Goal: Task Accomplishment & Management: Use online tool/utility

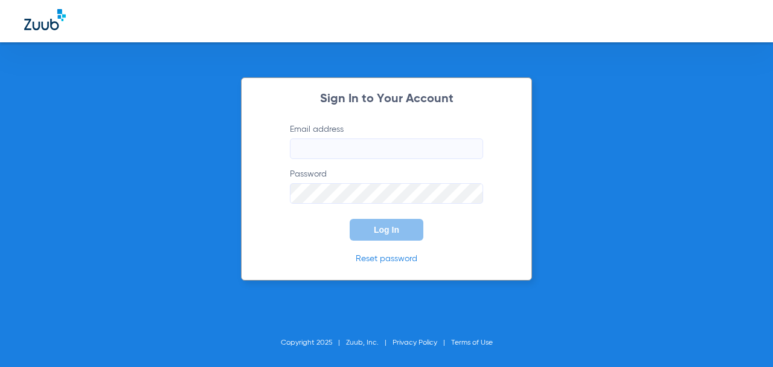
click at [337, 142] on input "Email address" at bounding box center [386, 148] width 193 height 21
type input "[EMAIL_ADDRESS][DOMAIN_NAME]"
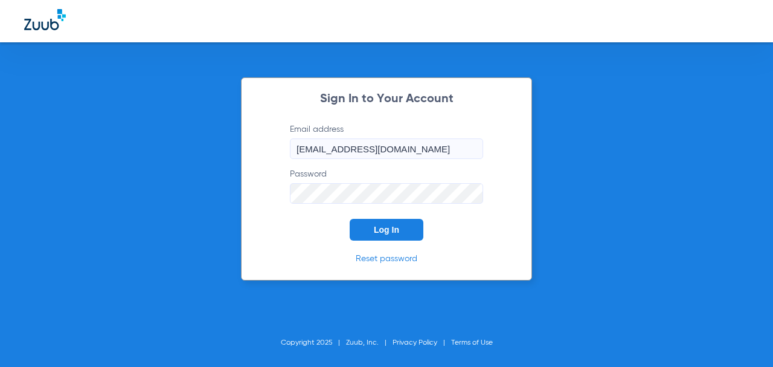
click at [350, 219] on button "Log In" at bounding box center [387, 230] width 74 height 22
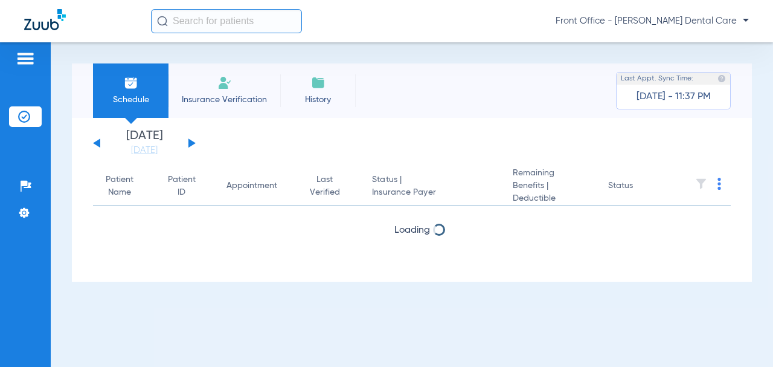
click at [189, 145] on button at bounding box center [191, 142] width 7 height 9
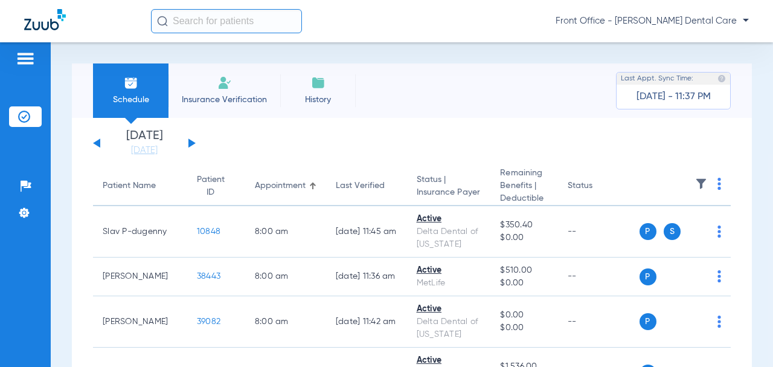
click at [301, 149] on app-single-date-navigator "[DATE] [DATE] [DATE] [DATE] [DATE] [DATE] [DATE] [DATE] [DATE] [DATE] [DATE] [D…" at bounding box center [412, 143] width 638 height 27
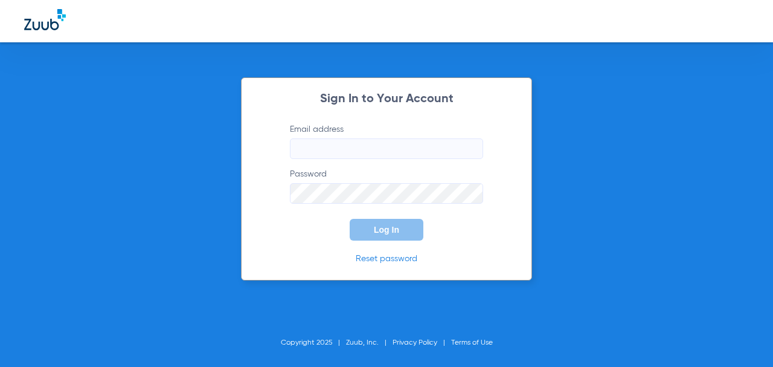
drag, startPoint x: 301, startPoint y: 149, endPoint x: 210, endPoint y: 108, distance: 100.3
click at [209, 108] on div "Sign In to Your Account Email address Password Log In Reset password Copyright …" at bounding box center [386, 183] width 773 height 367
click at [351, 154] on input "Email address" at bounding box center [386, 148] width 193 height 21
type input "[EMAIL_ADDRESS][DOMAIN_NAME]"
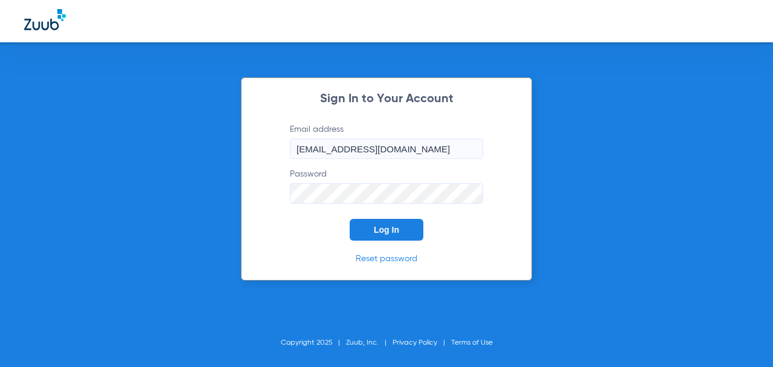
click at [350, 219] on button "Log In" at bounding box center [387, 230] width 74 height 22
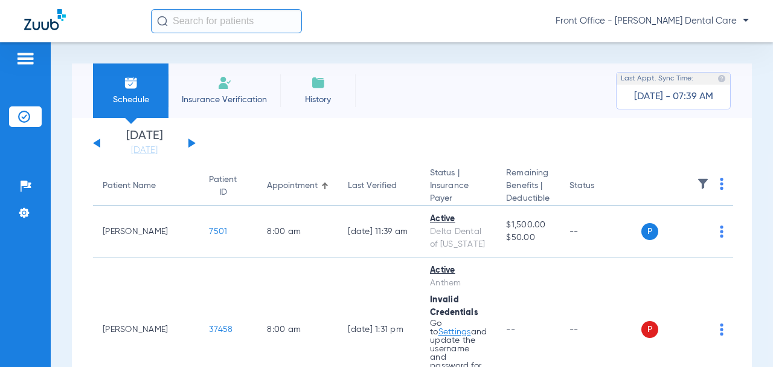
click at [193, 143] on button at bounding box center [191, 142] width 7 height 9
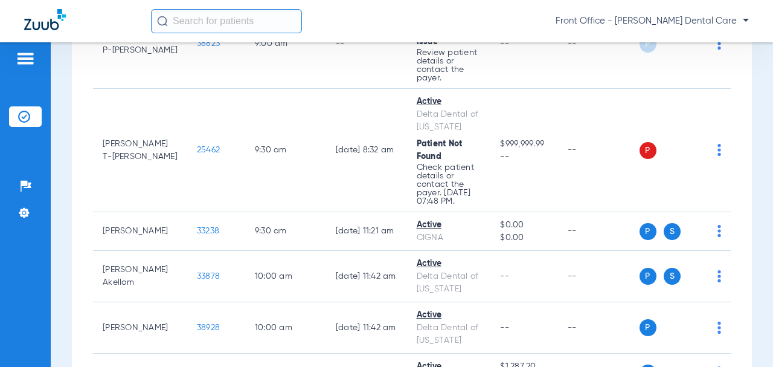
scroll to position [846, 0]
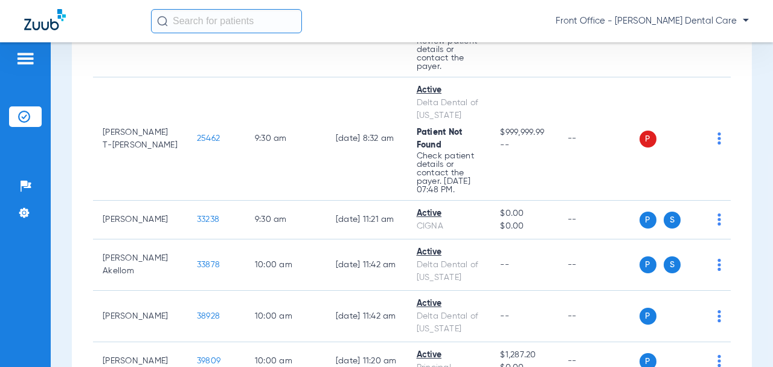
click at [197, 143] on span "25462" at bounding box center [208, 138] width 23 height 8
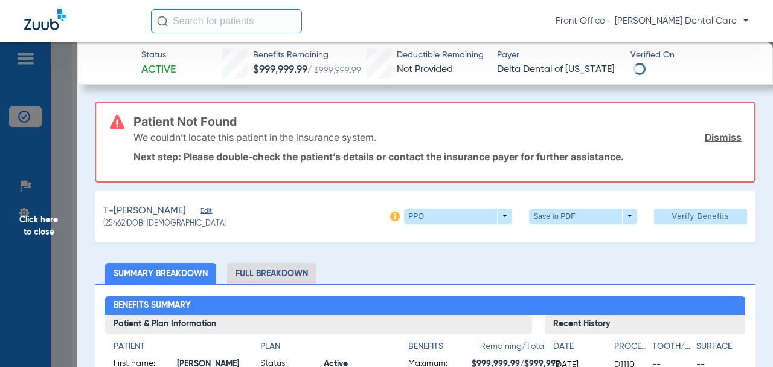
click at [184, 121] on h3 "Patient Not Found" at bounding box center [437, 121] width 608 height 12
click at [201, 210] on span "Edit" at bounding box center [206, 212] width 11 height 11
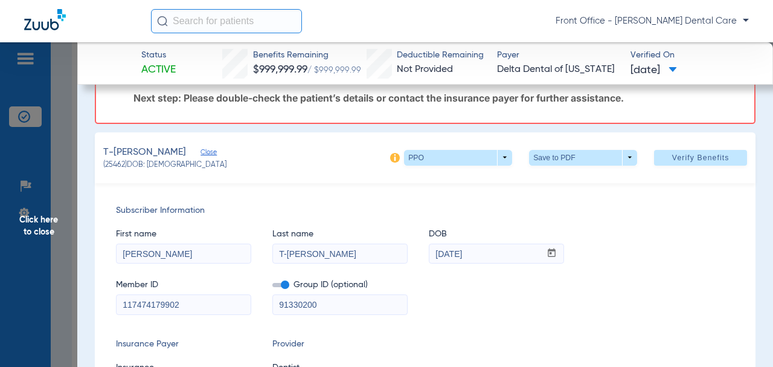
scroll to position [60, 0]
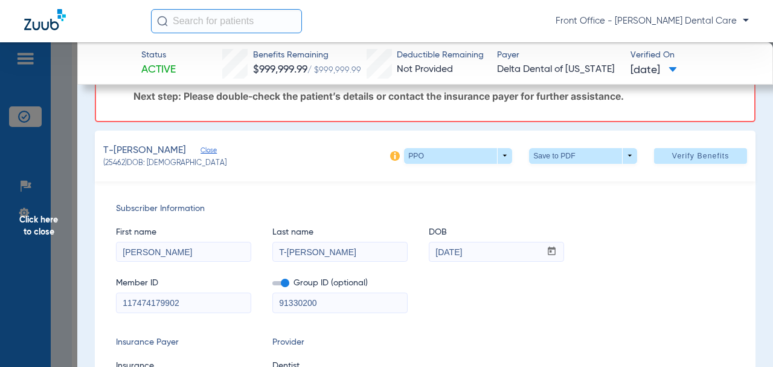
click at [287, 252] on input "T-[PERSON_NAME]" at bounding box center [340, 251] width 134 height 19
type input "[PERSON_NAME]"
drag, startPoint x: 330, startPoint y: 301, endPoint x: 289, endPoint y: 303, distance: 41.7
click at [268, 303] on div "Member ID 117474179902 Group ID (optional) 91330200" at bounding box center [425, 289] width 618 height 47
paste input "09133-0"
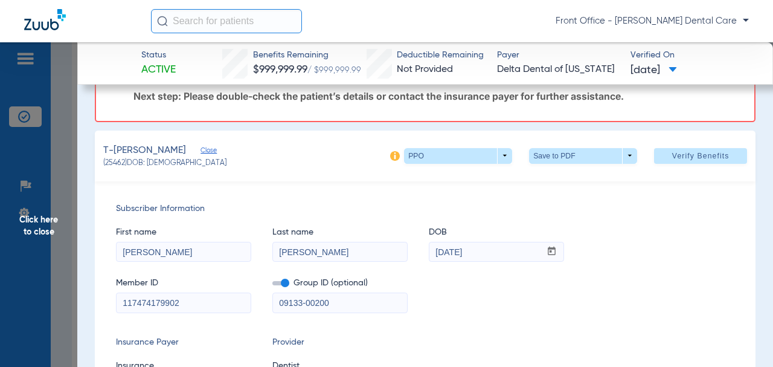
type input "09133-00200"
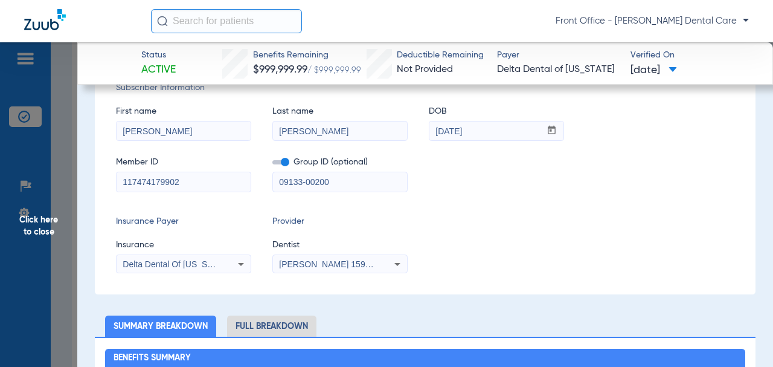
drag, startPoint x: 175, startPoint y: 182, endPoint x: 115, endPoint y: 181, distance: 59.8
click at [115, 181] on div "Subscriber Information First name [PERSON_NAME] Last name [PERSON_NAME] mm / dd…" at bounding box center [425, 177] width 661 height 234
paste input "1"
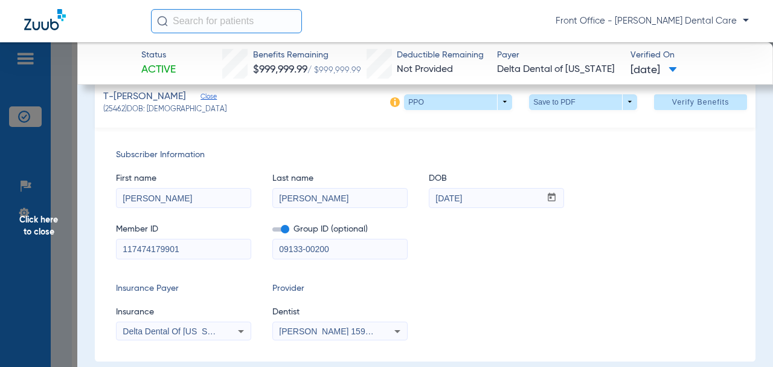
scroll to position [60, 0]
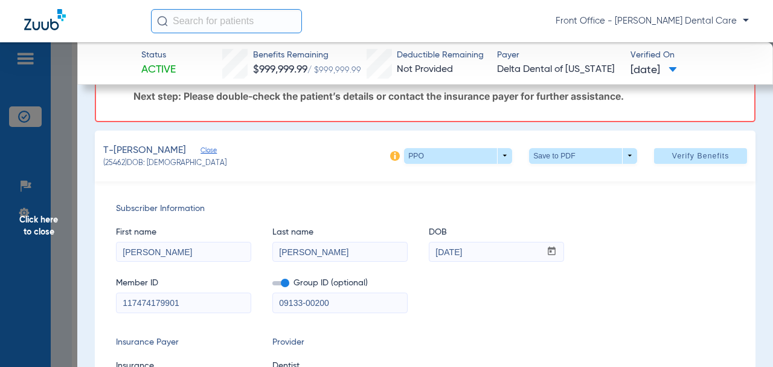
type input "117474179901"
click at [687, 154] on span "Verify Benefits" at bounding box center [700, 156] width 57 height 10
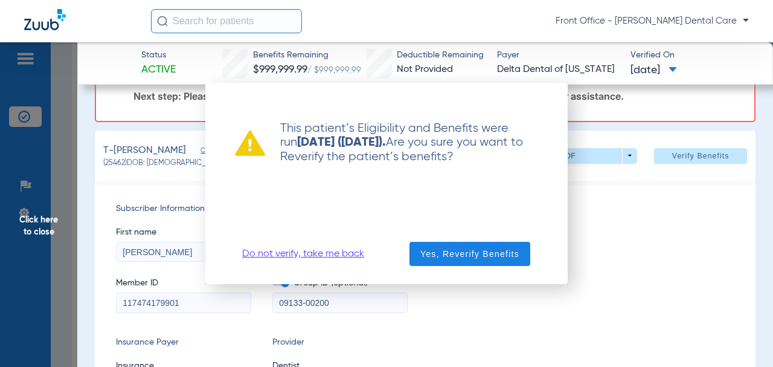
click at [521, 257] on span "button" at bounding box center [469, 253] width 121 height 29
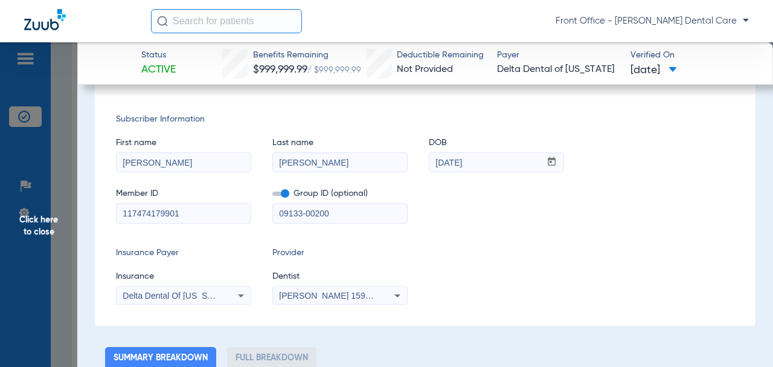
scroll to position [0, 0]
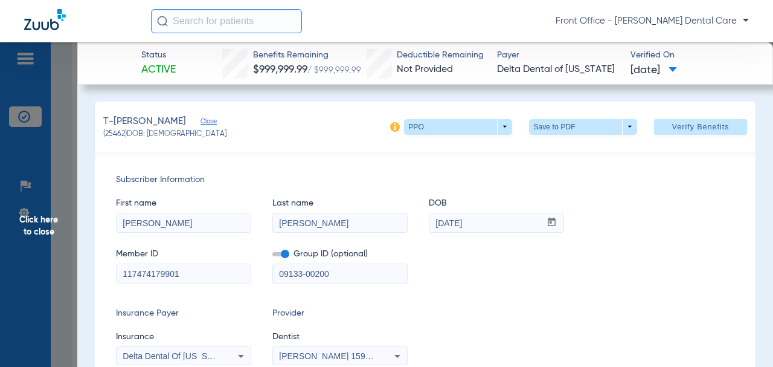
click at [52, 233] on span "Click here to close" at bounding box center [38, 225] width 77 height 367
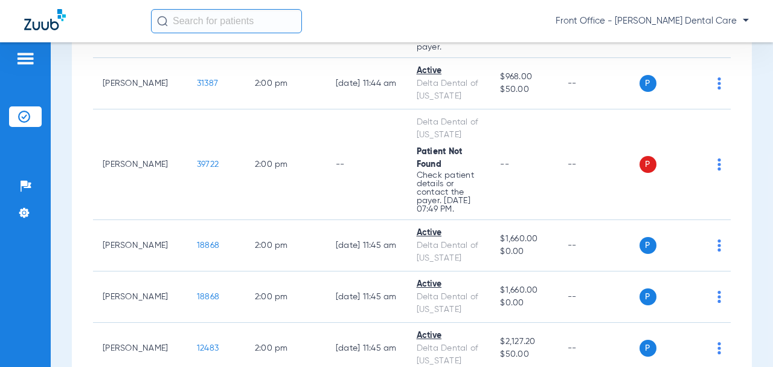
scroll to position [2053, 0]
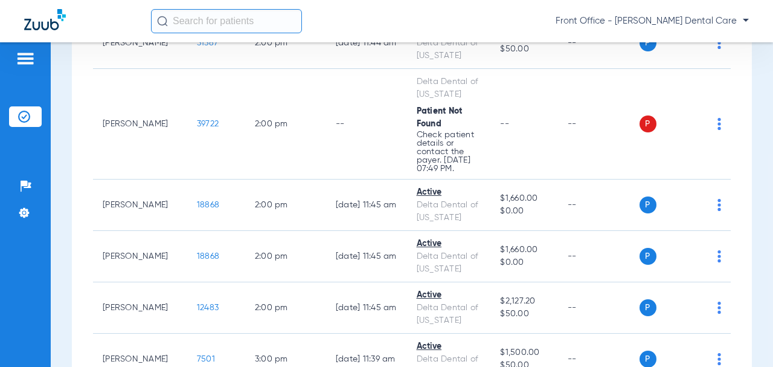
click at [197, 128] on span "39722" at bounding box center [208, 124] width 22 height 8
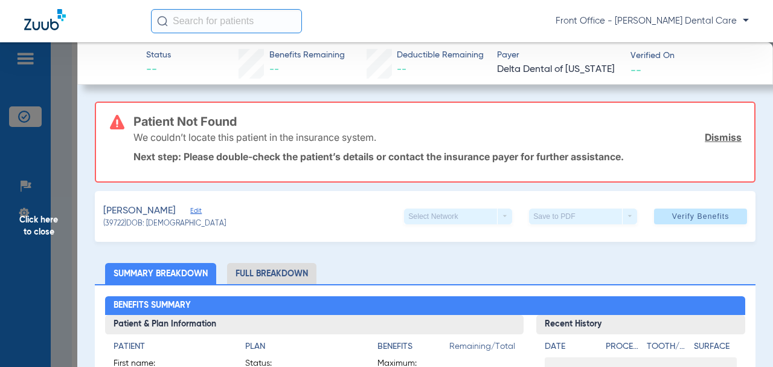
click at [194, 210] on span "Edit" at bounding box center [195, 212] width 11 height 11
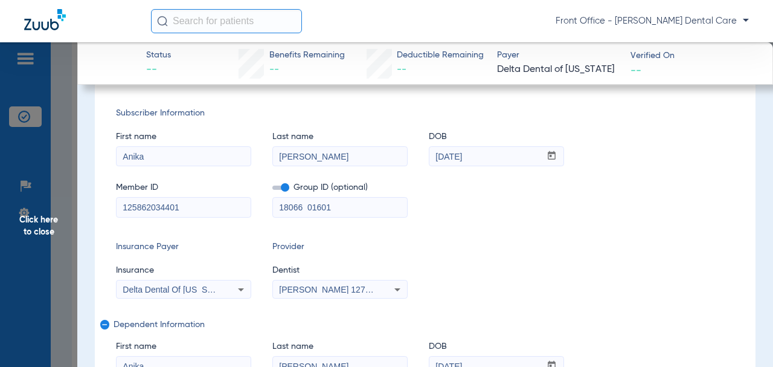
scroll to position [181, 0]
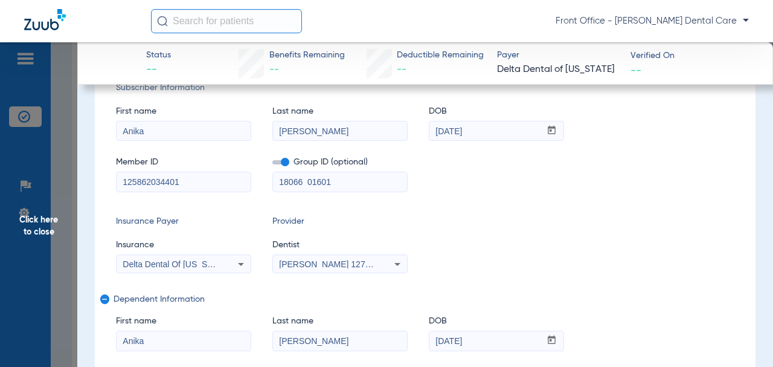
drag, startPoint x: 341, startPoint y: 182, endPoint x: 274, endPoint y: 186, distance: 67.1
click at [274, 186] on input "18066 01601" at bounding box center [340, 181] width 134 height 19
paste input "-002"
type input "18066-00201"
drag, startPoint x: 183, startPoint y: 178, endPoint x: 106, endPoint y: 180, distance: 77.3
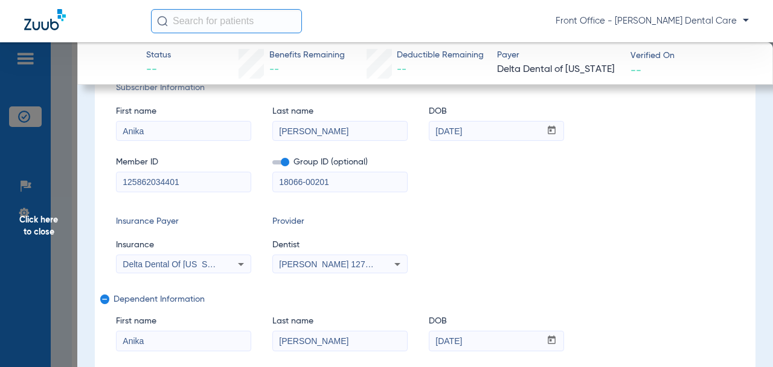
click at [102, 181] on div "Subscriber Information First name [PERSON_NAME] Last name [PERSON_NAME] mm / dd…" at bounding box center [425, 241] width 661 height 362
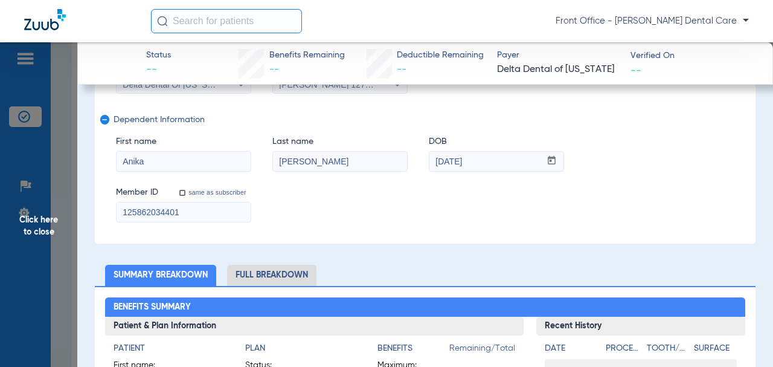
scroll to position [362, 0]
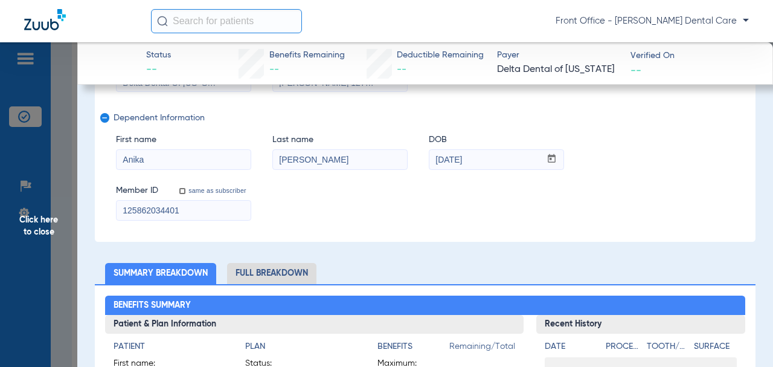
drag, startPoint x: 149, startPoint y: 213, endPoint x: 102, endPoint y: 215, distance: 47.2
click at [102, 215] on div "Subscriber Information First name [PERSON_NAME] Last name [PERSON_NAME] mm / dd…" at bounding box center [425, 60] width 661 height 362
drag, startPoint x: 159, startPoint y: 165, endPoint x: 190, endPoint y: 164, distance: 30.8
click at [116, 164] on div "Anika" at bounding box center [183, 159] width 135 height 21
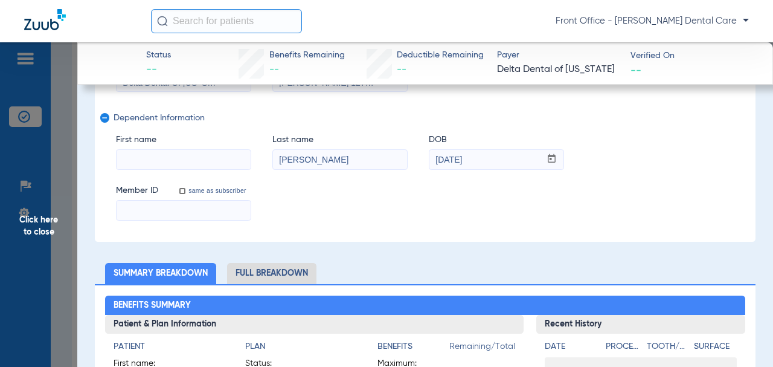
drag, startPoint x: 321, startPoint y: 158, endPoint x: 252, endPoint y: 156, distance: 68.9
click at [249, 156] on div "First name Last name [PERSON_NAME] DOB mm / dd / yyyy [DATE]" at bounding box center [425, 146] width 618 height 47
drag, startPoint x: 498, startPoint y: 160, endPoint x: 307, endPoint y: 154, distance: 190.3
click at [420, 162] on div "First name Last name DOB mm / dd / yyyy [DATE]" at bounding box center [425, 146] width 618 height 47
click at [105, 119] on mat-icon "remove" at bounding box center [103, 120] width 7 height 14
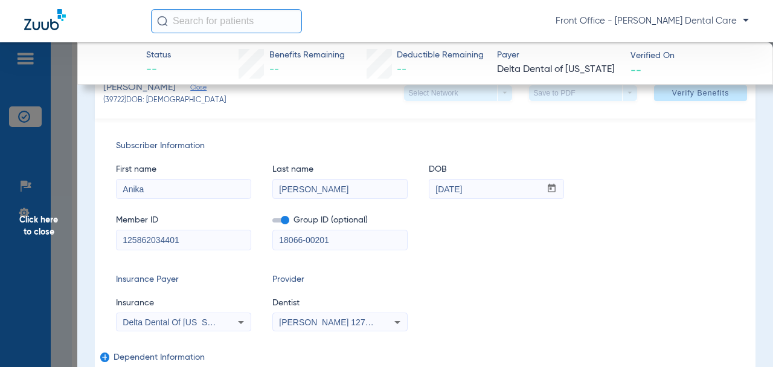
scroll to position [121, 0]
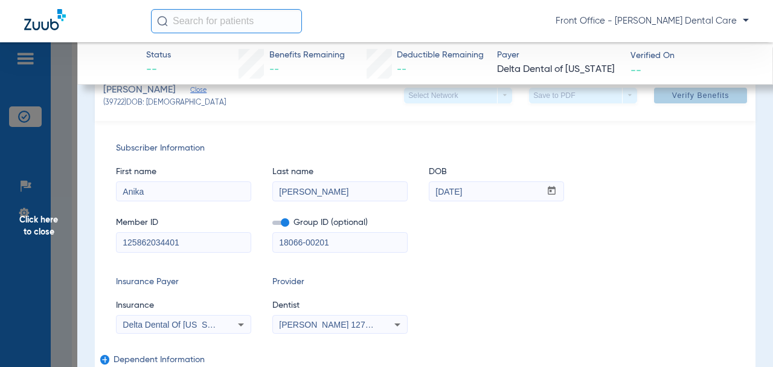
click at [692, 100] on span "Verify Benefits" at bounding box center [700, 96] width 57 height 10
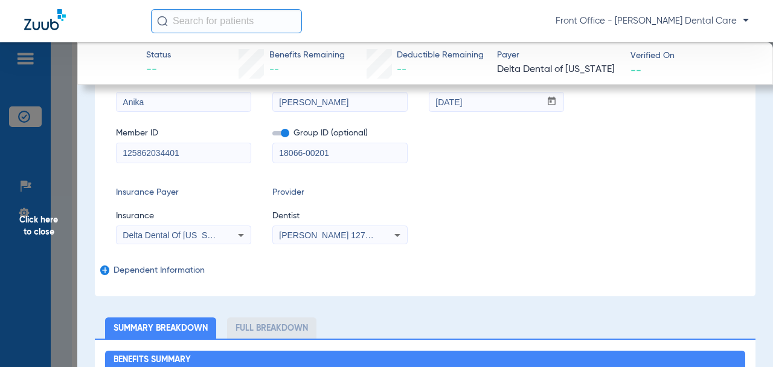
scroll to position [31, 0]
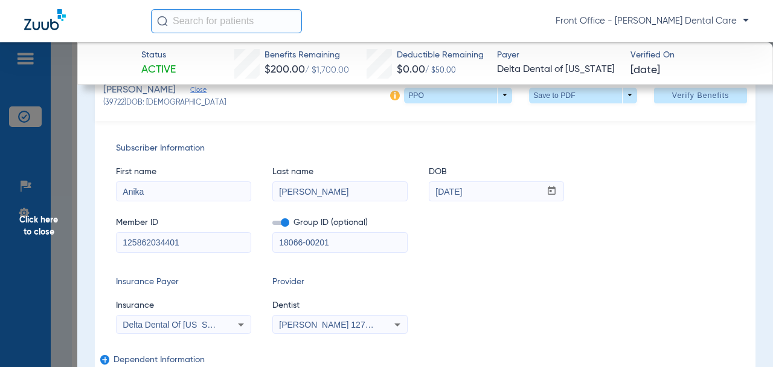
click at [39, 233] on span "Click here to close" at bounding box center [38, 225] width 77 height 367
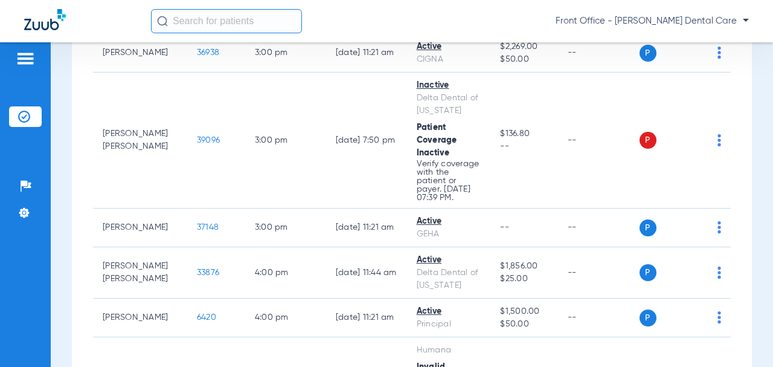
scroll to position [2416, 0]
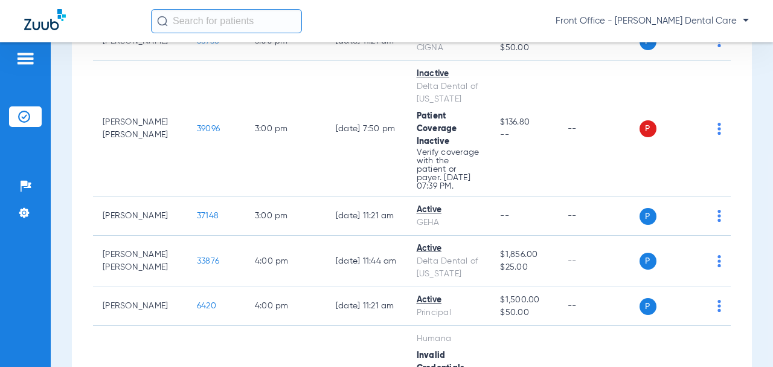
click at [197, 133] on span "39096" at bounding box center [208, 128] width 23 height 8
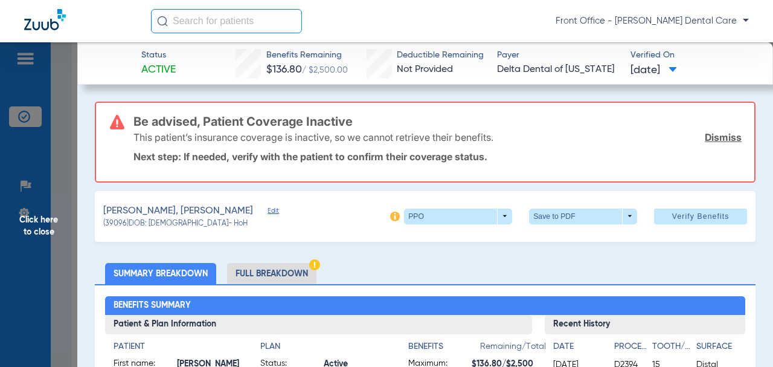
click at [36, 229] on span "Click here to close" at bounding box center [38, 225] width 77 height 367
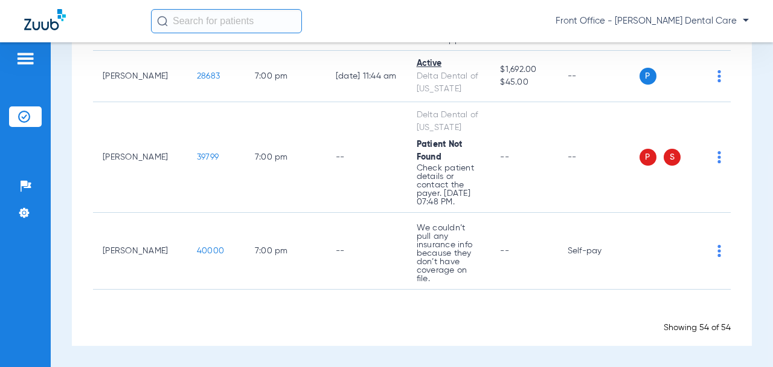
scroll to position [3563, 0]
click at [197, 161] on span "39799" at bounding box center [208, 157] width 22 height 8
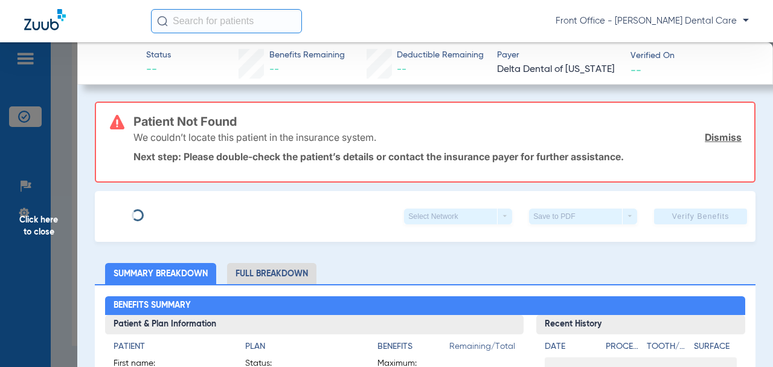
type input "[PERSON_NAME]"
type input "[DATE]"
type input "125278245701"
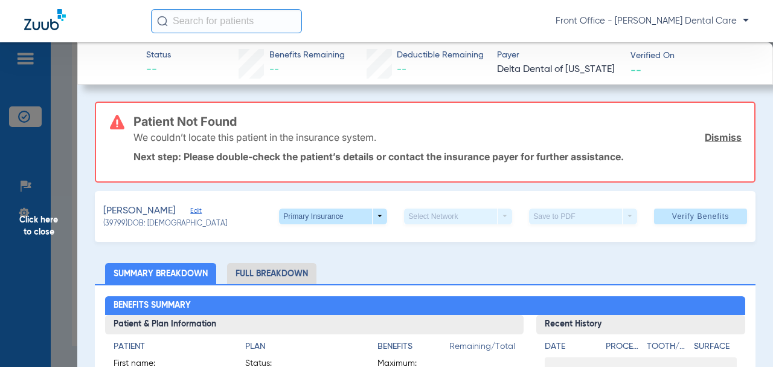
click at [195, 212] on span "Edit" at bounding box center [195, 212] width 11 height 11
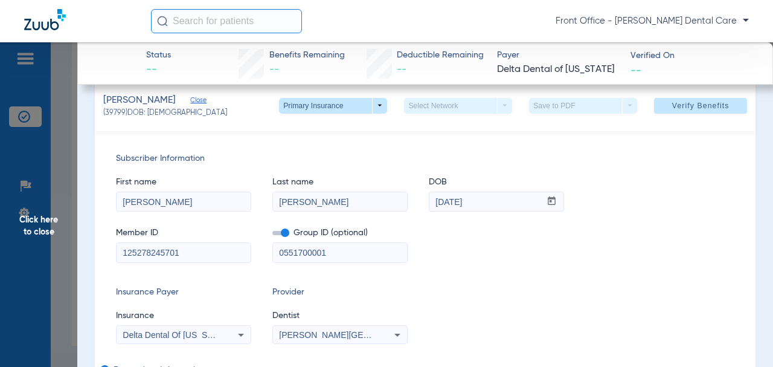
scroll to position [181, 0]
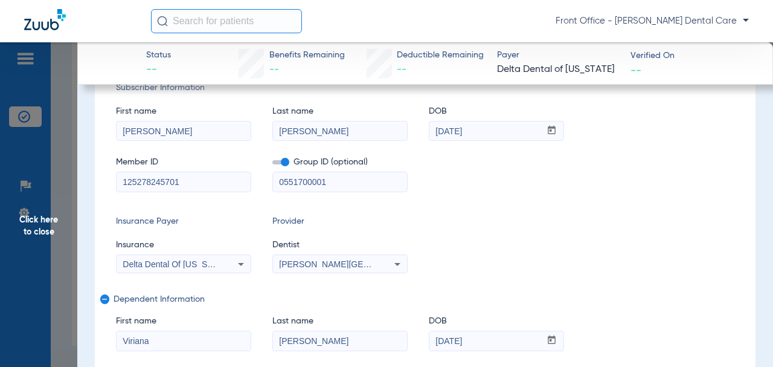
click at [275, 189] on input "0551700001" at bounding box center [340, 181] width 134 height 19
paste input "-"
type input "05517-00001"
drag, startPoint x: 187, startPoint y: 188, endPoint x: 121, endPoint y: 184, distance: 65.9
click at [121, 184] on input "125278245701" at bounding box center [184, 181] width 134 height 19
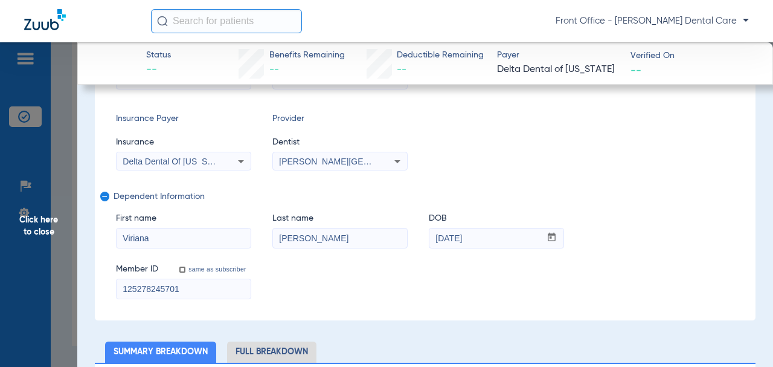
scroll to position [302, 0]
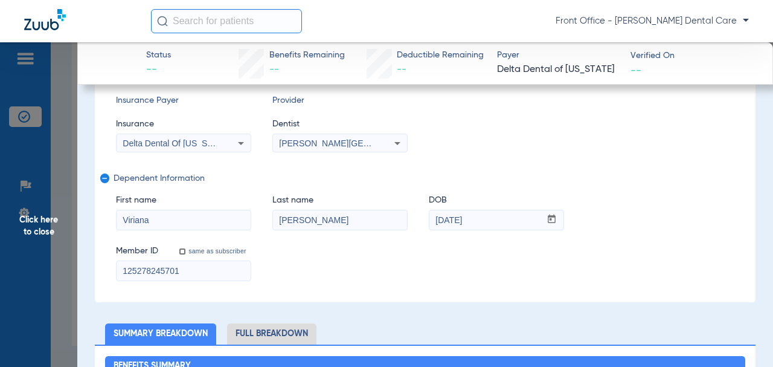
drag, startPoint x: 134, startPoint y: 271, endPoint x: 65, endPoint y: 269, distance: 68.9
click at [93, 333] on app-side-panel-drawer "Click here to close Status -- Benefits Remaining -- Deductible Remaining -- Pay…" at bounding box center [93, 333] width 0 height 0
click at [97, 222] on div "Subscriber Information First name [PERSON_NAME] Last name [PERSON_NAME] mm / dd…" at bounding box center [425, 121] width 661 height 362
drag, startPoint x: 321, startPoint y: 227, endPoint x: 399, endPoint y: 222, distance: 78.1
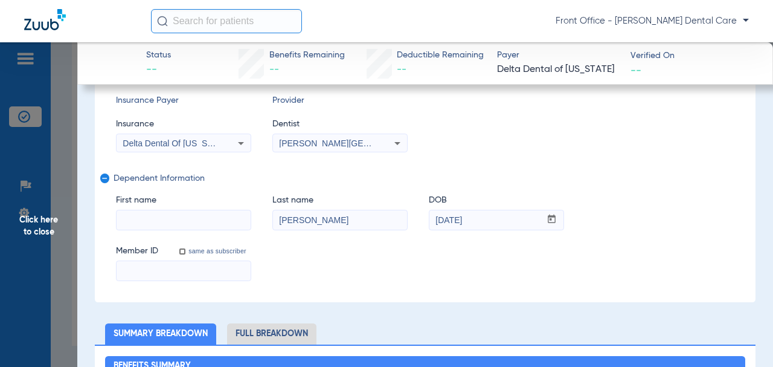
click at [269, 228] on div "First name Last name [PERSON_NAME] DOB mm / dd / yyyy [DATE]" at bounding box center [425, 206] width 618 height 47
drag, startPoint x: 480, startPoint y: 224, endPoint x: 407, endPoint y: 224, distance: 73.1
click at [407, 225] on div "First name Last name DOB mm / dd / yyyy [DATE]" at bounding box center [425, 206] width 618 height 47
drag, startPoint x: 106, startPoint y: 180, endPoint x: 220, endPoint y: 180, distance: 114.1
click at [107, 181] on mat-icon "remove" at bounding box center [103, 180] width 7 height 14
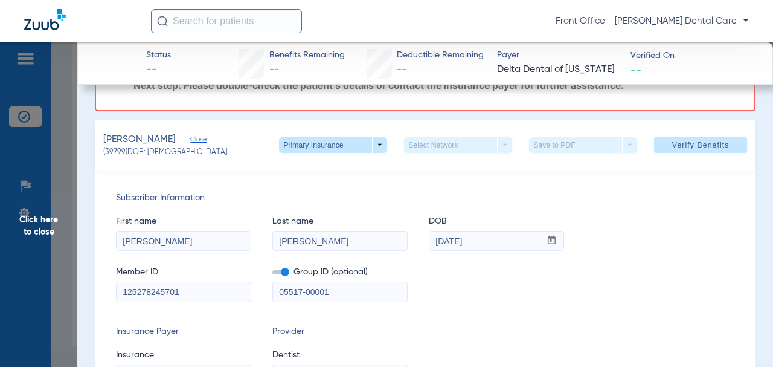
scroll to position [60, 0]
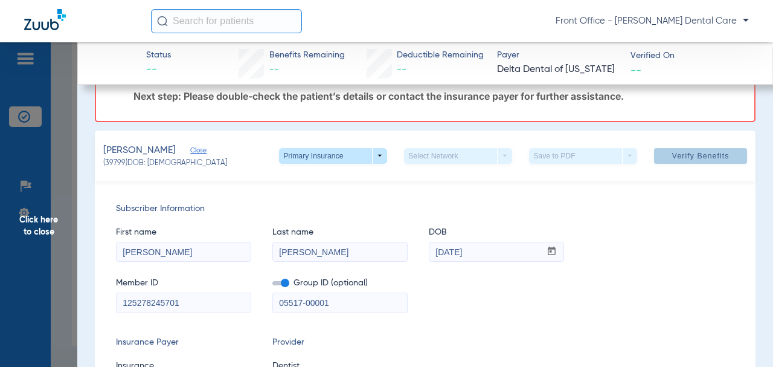
click at [659, 154] on span at bounding box center [700, 155] width 93 height 29
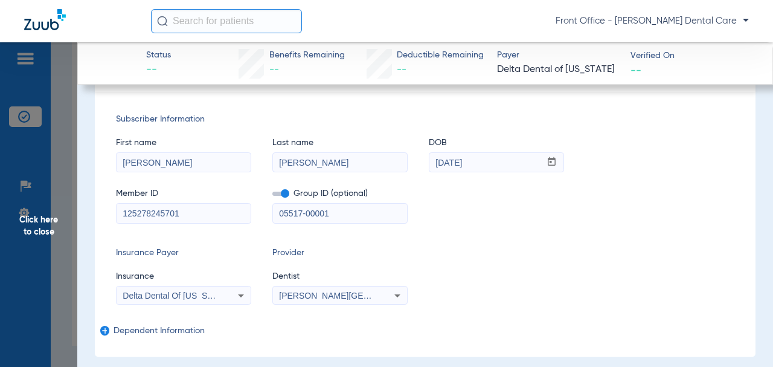
scroll to position [0, 0]
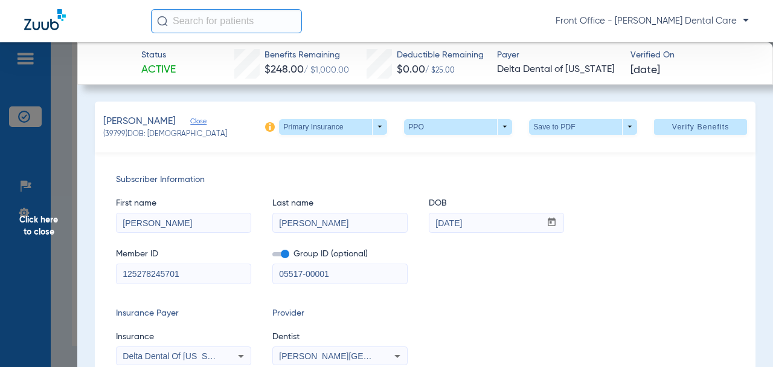
click at [376, 128] on span at bounding box center [333, 127] width 108 height 16
click at [336, 179] on button "Secondary Insurance" at bounding box center [320, 174] width 99 height 24
type input "125676641001"
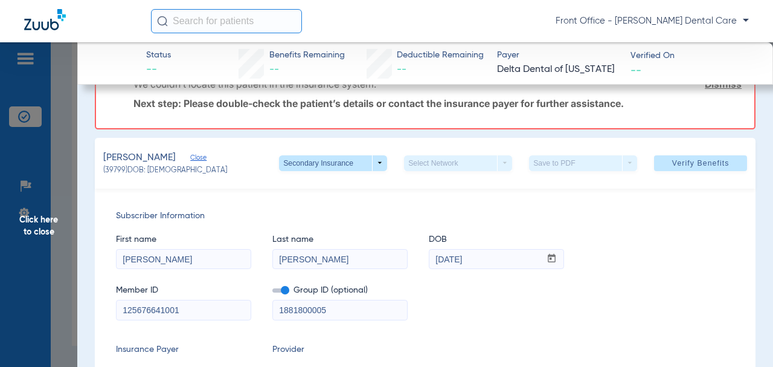
scroll to position [181, 0]
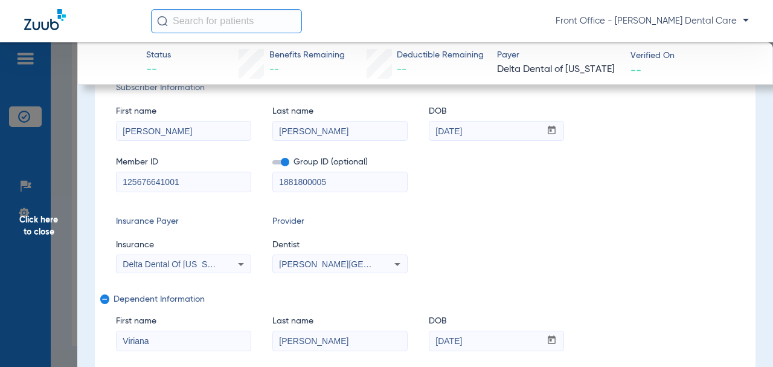
drag, startPoint x: 269, startPoint y: 178, endPoint x: 297, endPoint y: 181, distance: 27.3
click at [269, 178] on div "Member ID 125676641001 Group ID (optional) 1881800005" at bounding box center [425, 168] width 618 height 47
paste input "-"
type input "18818-00005"
drag, startPoint x: 169, startPoint y: 186, endPoint x: 106, endPoint y: 188, distance: 63.4
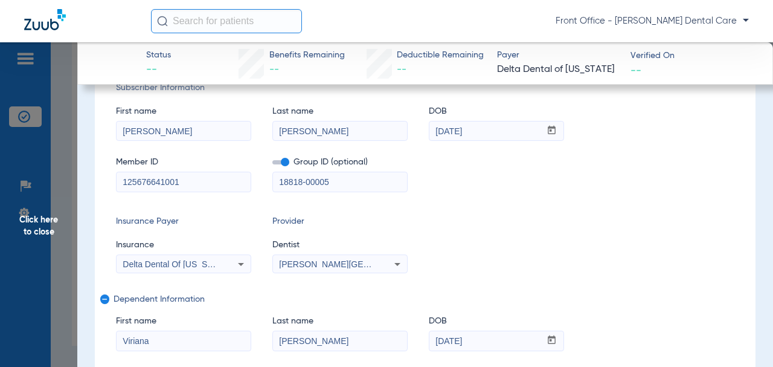
click at [106, 188] on div "Subscriber Information First name [PERSON_NAME] Last name [PERSON_NAME] mm / dd…" at bounding box center [425, 241] width 661 height 362
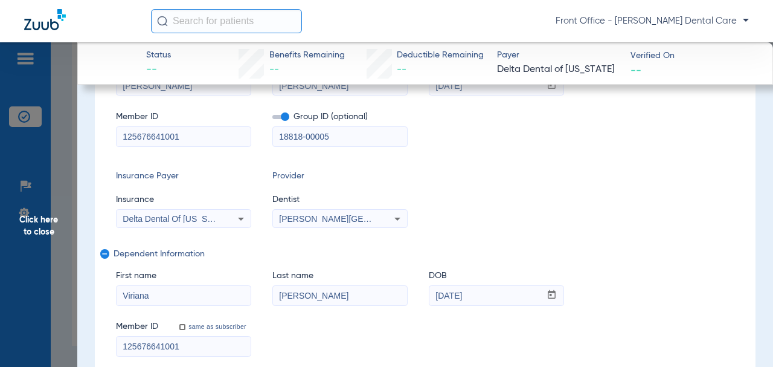
scroll to position [302, 0]
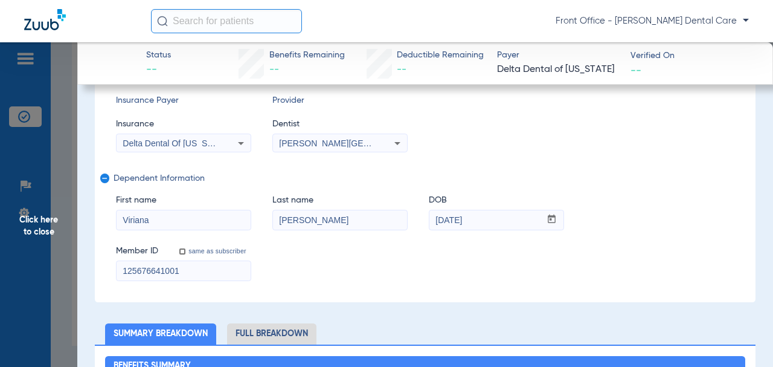
drag, startPoint x: 203, startPoint y: 262, endPoint x: 202, endPoint y: 268, distance: 6.2
click at [203, 263] on input "125676641001" at bounding box center [184, 270] width 134 height 19
drag, startPoint x: 201, startPoint y: 269, endPoint x: 90, endPoint y: 263, distance: 110.7
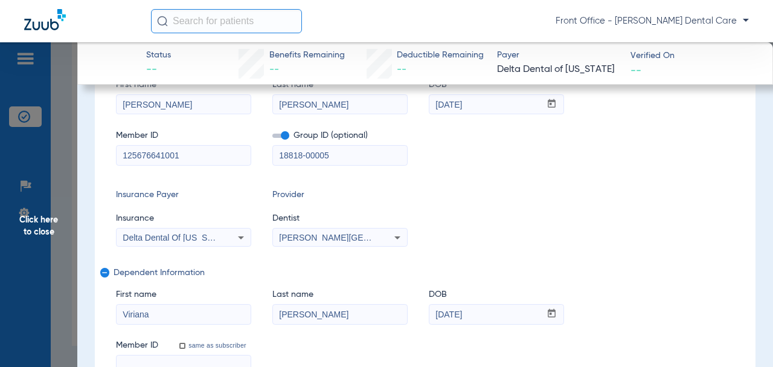
scroll to position [396, 0]
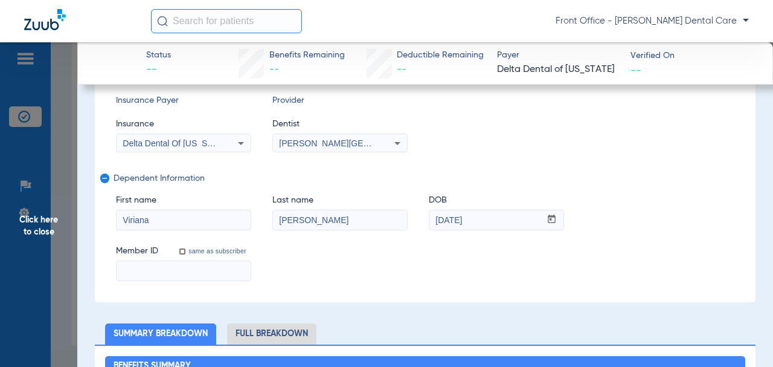
drag, startPoint x: 160, startPoint y: 220, endPoint x: 149, endPoint y: 223, distance: 11.5
click at [111, 220] on div "Subscriber Information First name [PERSON_NAME] Last name [PERSON_NAME] mm / dd…" at bounding box center [425, 121] width 661 height 362
click at [262, 220] on div "First name Last name [PERSON_NAME] DOB mm / dd / yyyy [DATE]" at bounding box center [425, 206] width 618 height 47
drag, startPoint x: 459, startPoint y: 217, endPoint x: 243, endPoint y: 198, distance: 216.4
click at [430, 218] on input "[DATE]" at bounding box center [484, 219] width 111 height 19
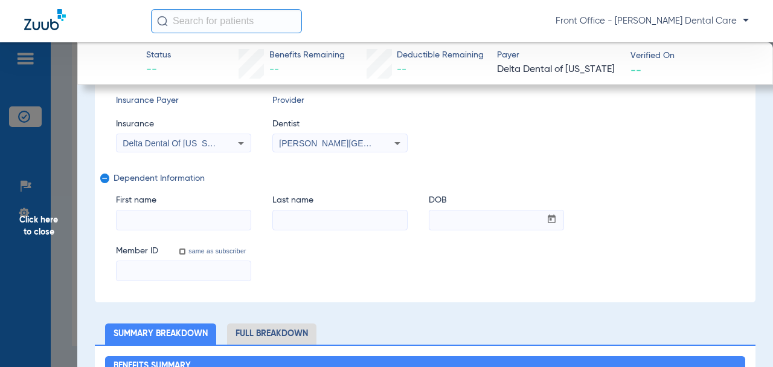
click at [108, 179] on span "remove" at bounding box center [105, 178] width 10 height 10
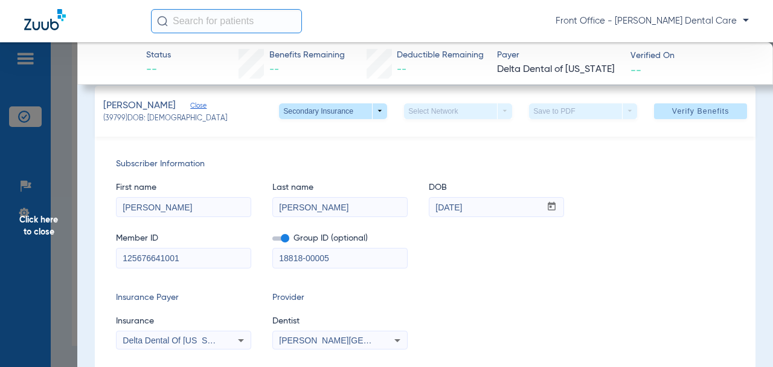
scroll to position [60, 0]
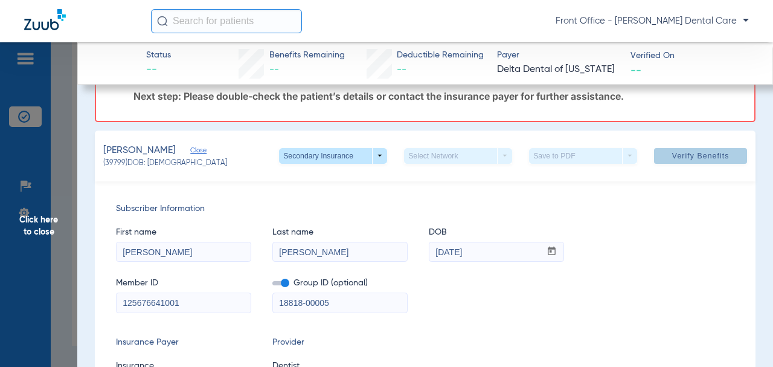
click at [661, 154] on span at bounding box center [700, 155] width 93 height 29
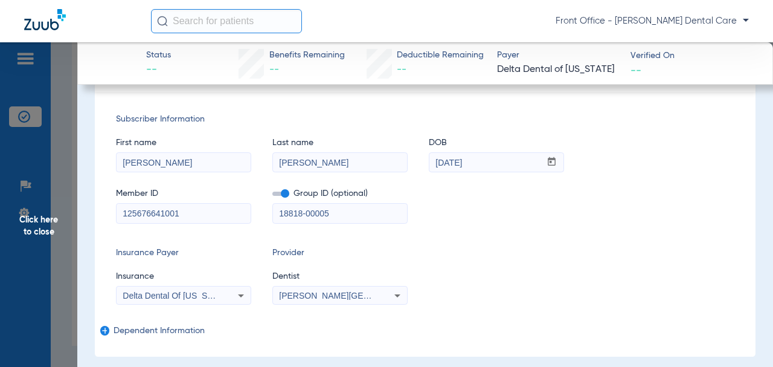
scroll to position [0, 0]
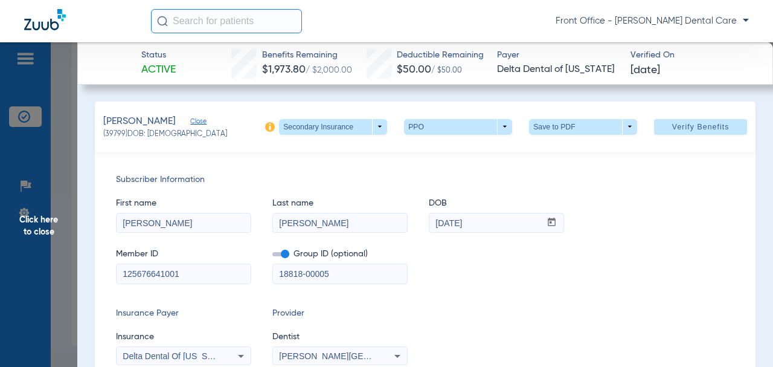
click at [32, 228] on span "Click here to close" at bounding box center [38, 225] width 77 height 367
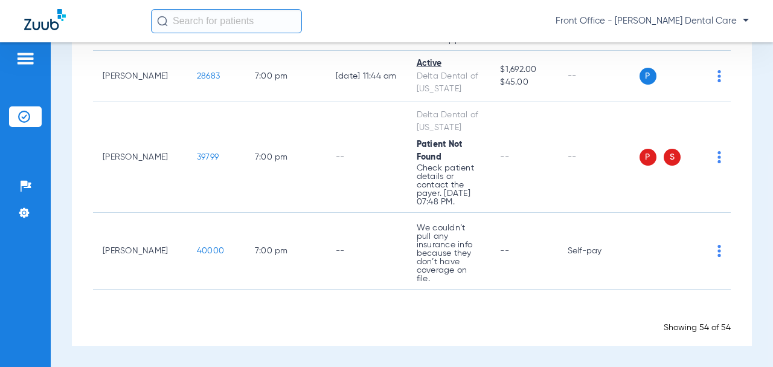
scroll to position [3581, 0]
click at [197, 247] on span "40000" at bounding box center [210, 250] width 27 height 8
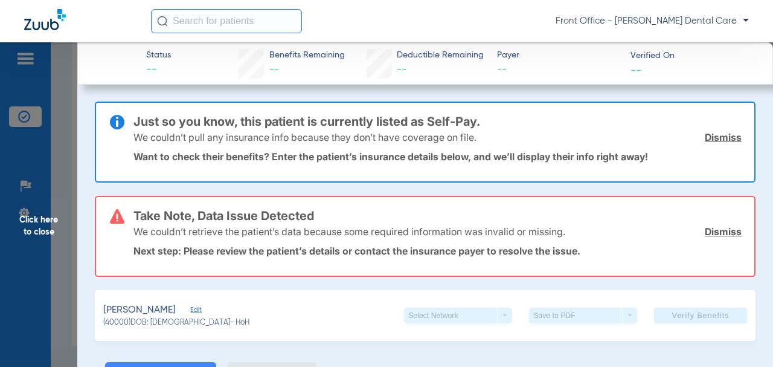
click at [43, 231] on span "Click here to close" at bounding box center [38, 225] width 77 height 367
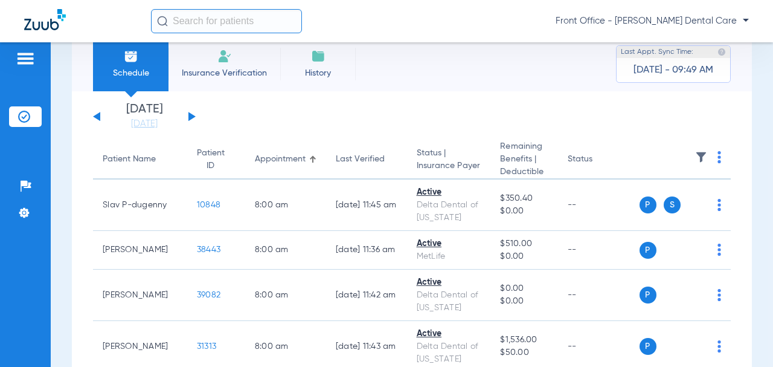
scroll to position [18, 0]
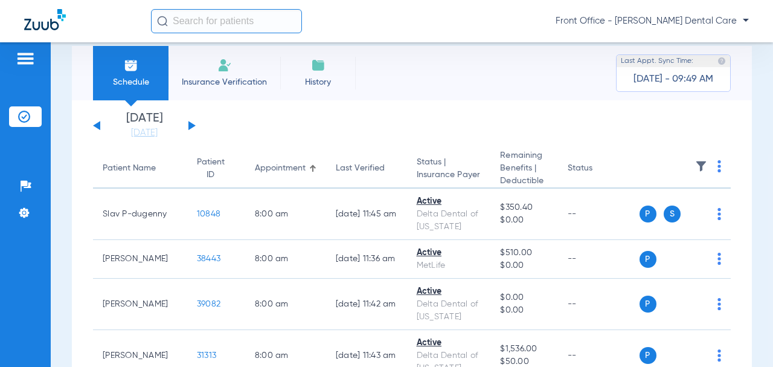
click at [189, 126] on button at bounding box center [191, 125] width 7 height 9
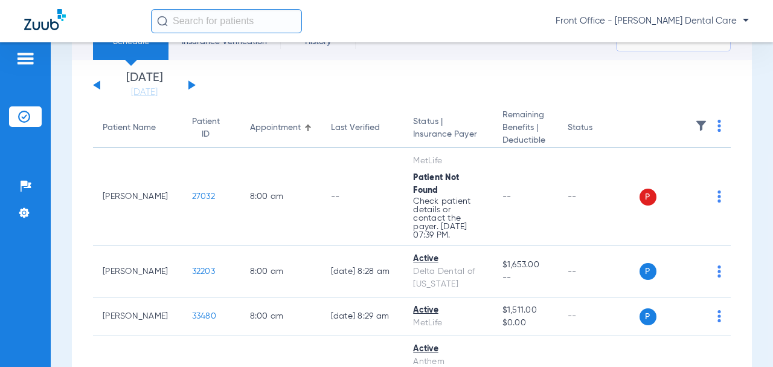
scroll to position [60, 0]
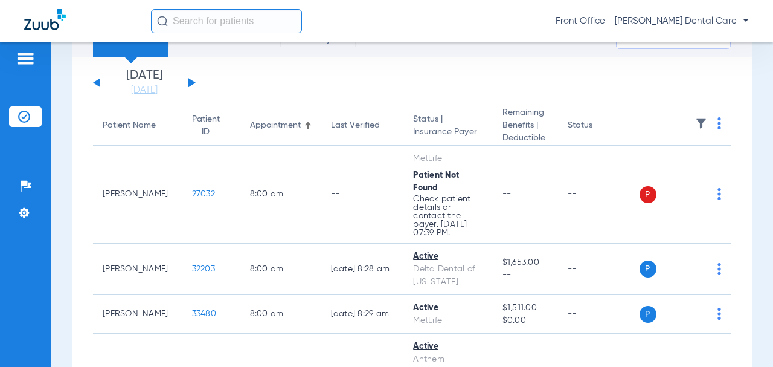
click at [192, 194] on span "27032" at bounding box center [203, 194] width 23 height 8
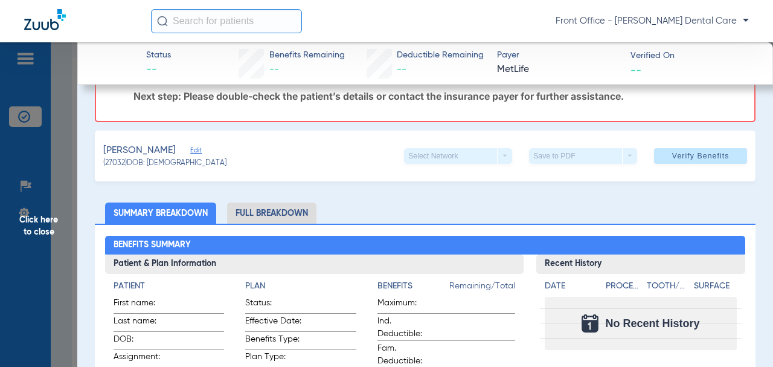
click at [44, 232] on span "Click here to close" at bounding box center [38, 225] width 77 height 367
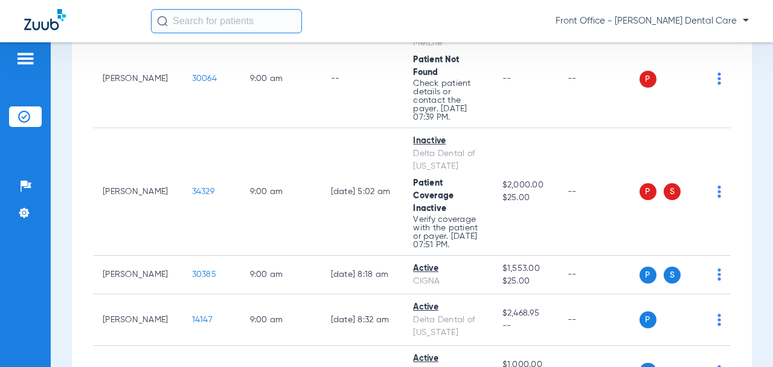
scroll to position [966, 0]
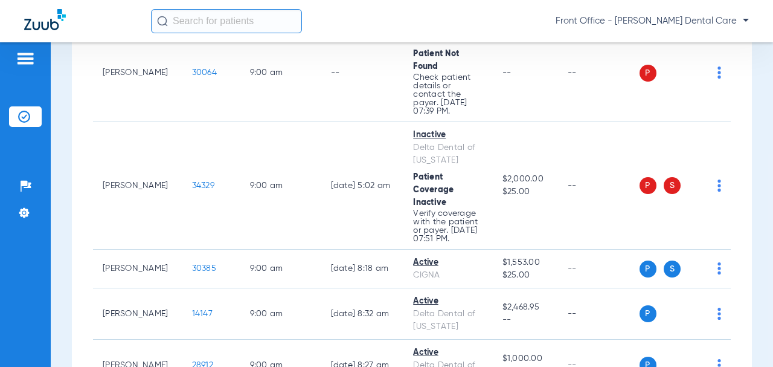
click at [197, 188] on span "34329" at bounding box center [203, 185] width 22 height 8
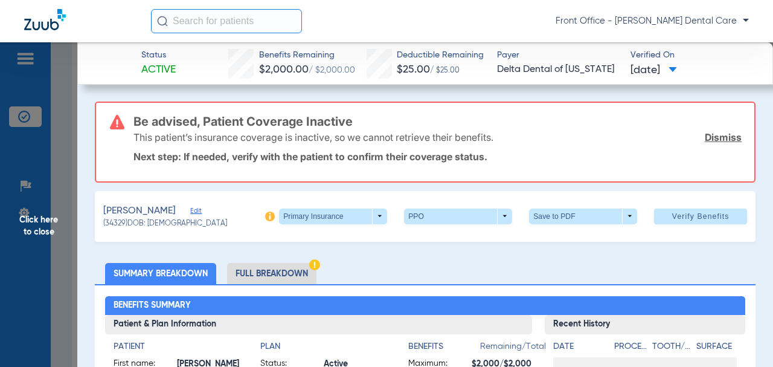
click at [190, 212] on span "Edit" at bounding box center [195, 212] width 11 height 11
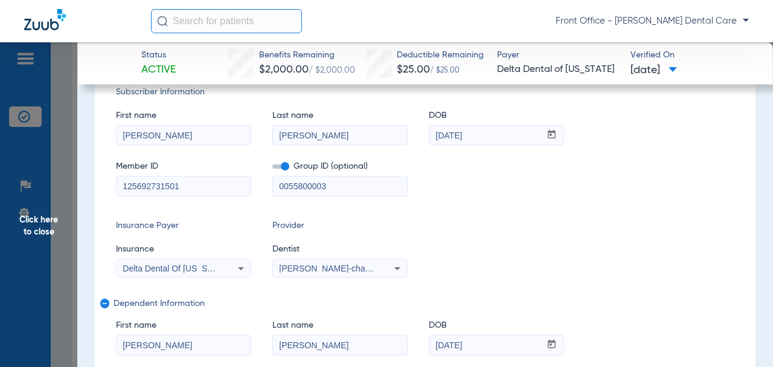
scroll to position [181, 0]
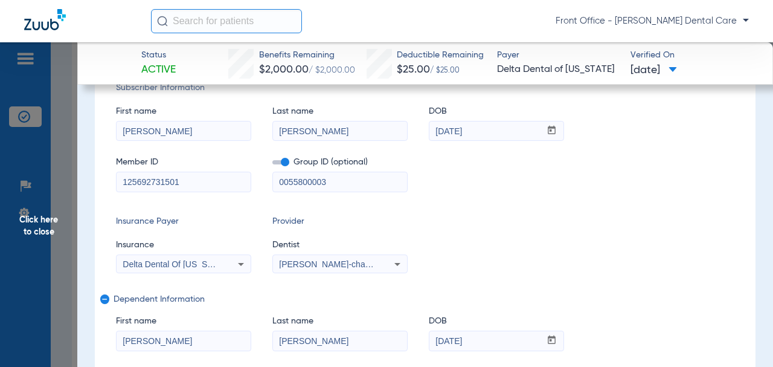
drag, startPoint x: 327, startPoint y: 182, endPoint x: 302, endPoint y: 182, distance: 24.8
click at [269, 184] on div "Member ID 125692731501 Group ID (optional) 0055800003" at bounding box center [425, 168] width 618 height 47
paste input "5732-0001"
type input "05732-00013"
drag, startPoint x: 164, startPoint y: 181, endPoint x: 116, endPoint y: 181, distance: 47.7
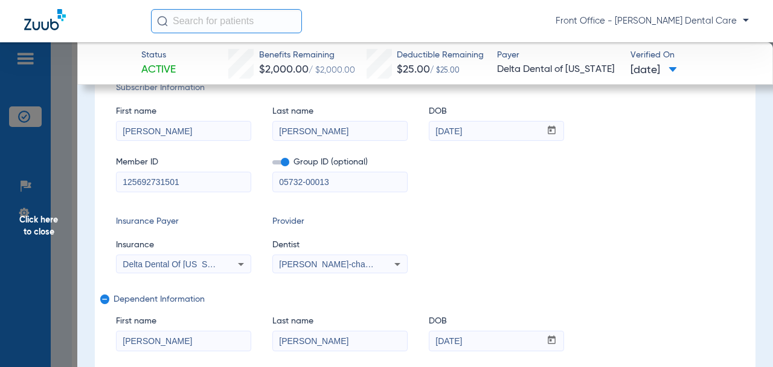
click at [117, 181] on input "125692731501" at bounding box center [184, 181] width 134 height 19
click at [104, 170] on div "Subscriber Information First name [PERSON_NAME] Last name [PERSON_NAME] DOB mm …" at bounding box center [425, 241] width 661 height 362
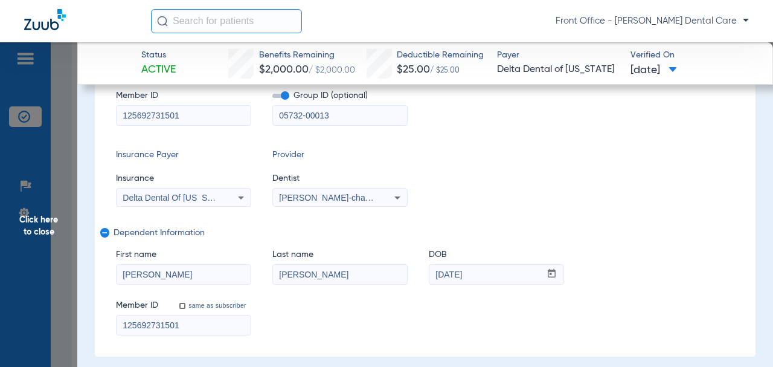
scroll to position [242, 0]
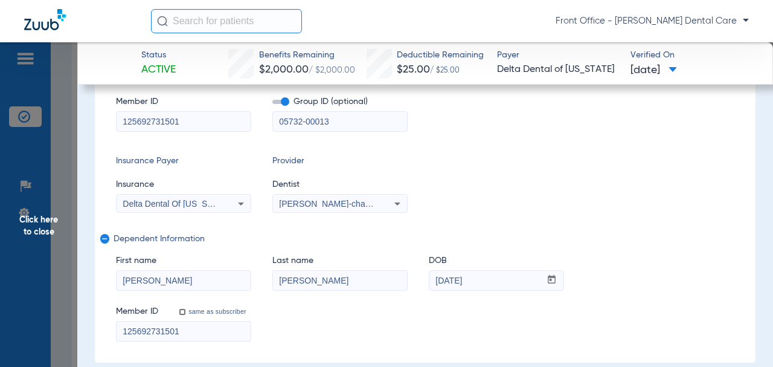
drag, startPoint x: 159, startPoint y: 120, endPoint x: 136, endPoint y: 121, distance: 22.4
click at [120, 122] on input "125692731501" at bounding box center [184, 121] width 134 height 19
paste input "2249695959"
type input "224969595901"
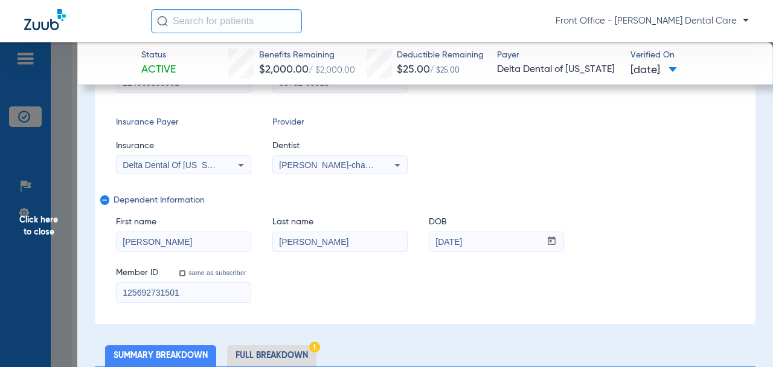
scroll to position [302, 0]
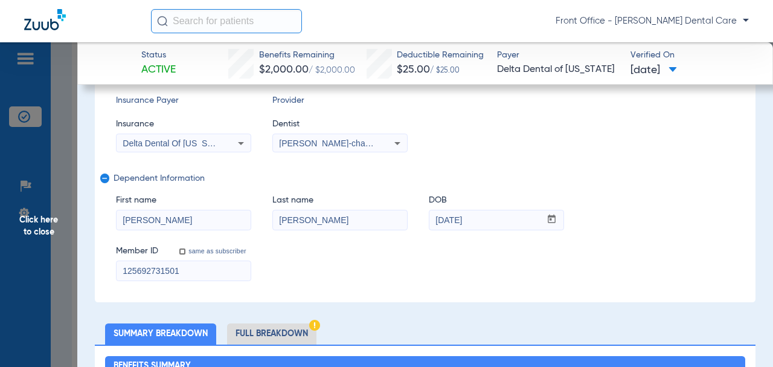
drag, startPoint x: 203, startPoint y: 268, endPoint x: 122, endPoint y: 271, distance: 81.0
paste input "224969595903"
type input "224969595903"
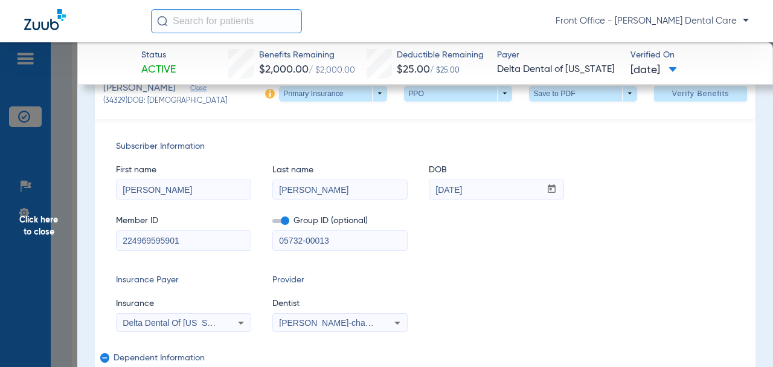
scroll to position [121, 0]
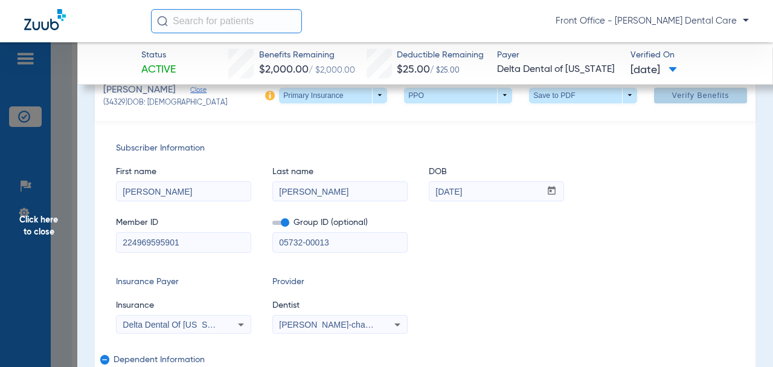
click at [693, 98] on span "Verify Benefits" at bounding box center [700, 96] width 57 height 10
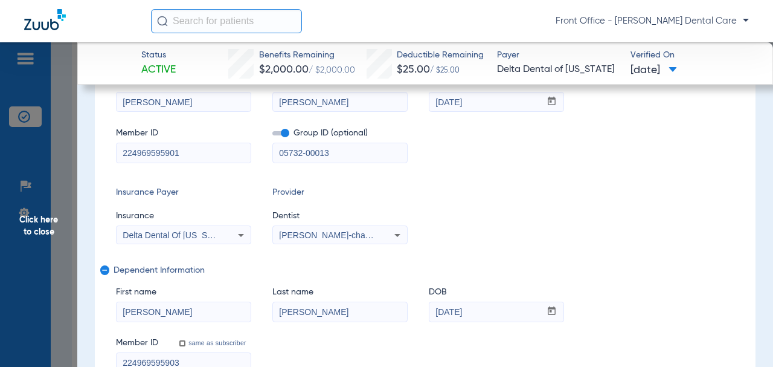
scroll to position [31, 0]
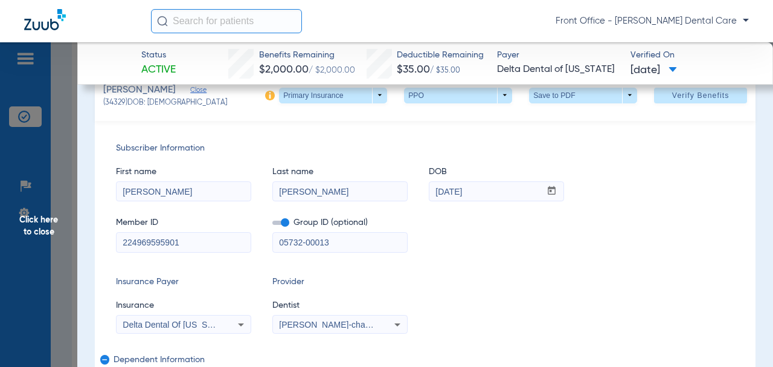
drag, startPoint x: 47, startPoint y: 230, endPoint x: 82, endPoint y: 214, distance: 38.9
click at [47, 231] on span "Click here to close" at bounding box center [38, 225] width 77 height 367
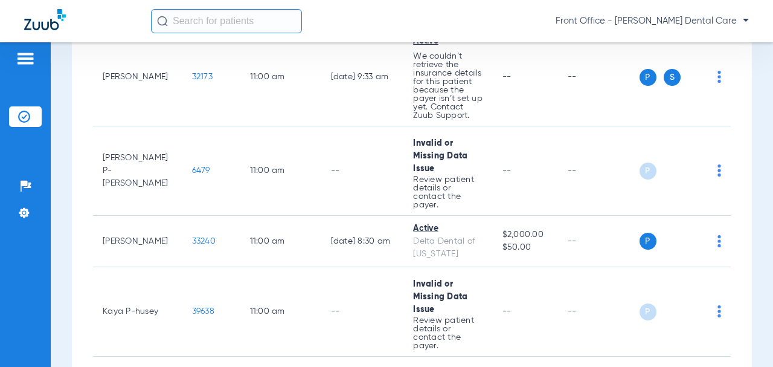
scroll to position [2174, 0]
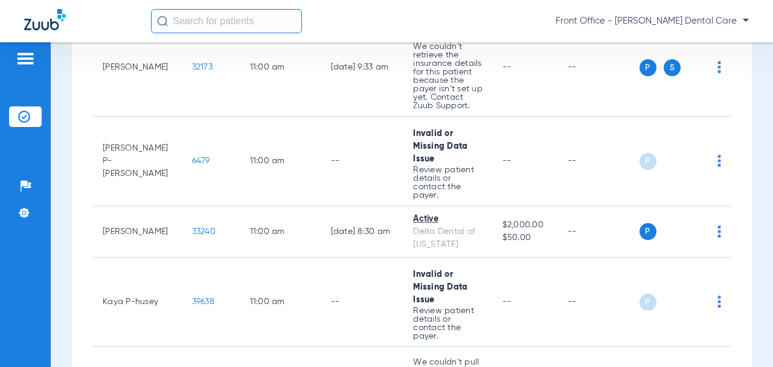
click at [192, 165] on span "6479" at bounding box center [201, 160] width 18 height 8
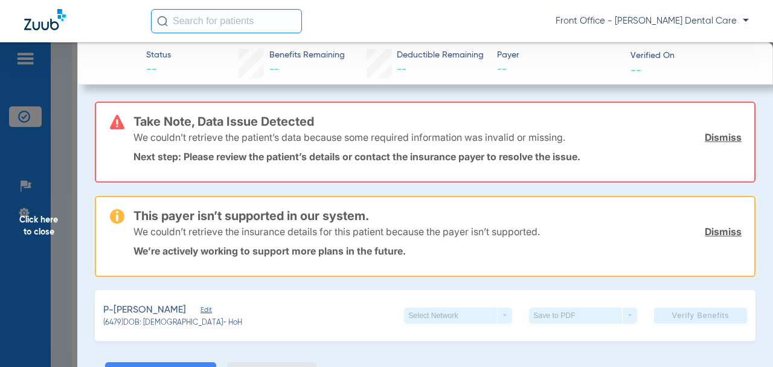
click at [40, 235] on span "Click here to close" at bounding box center [38, 225] width 77 height 367
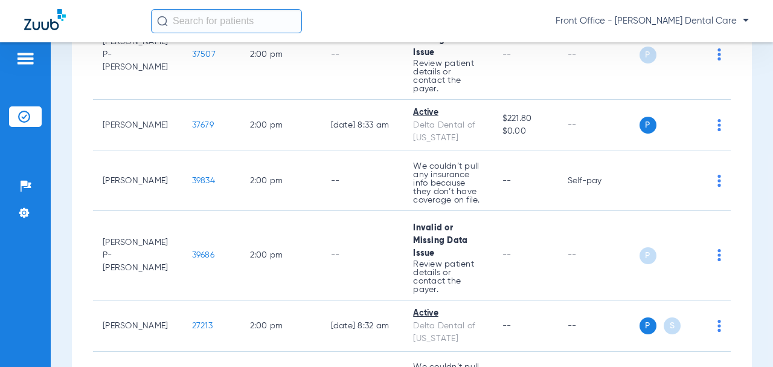
scroll to position [3261, 0]
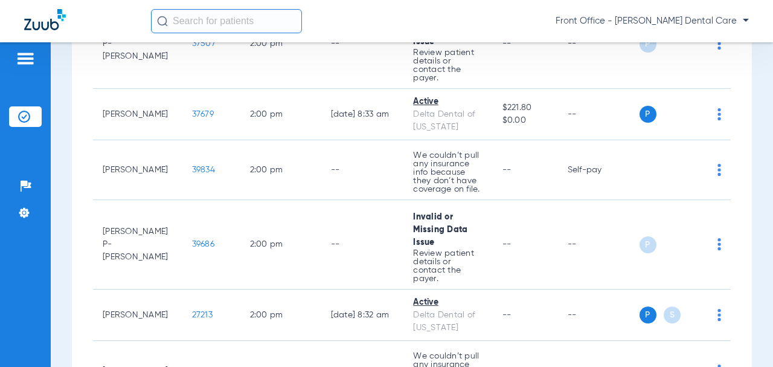
click at [192, 48] on span "37507" at bounding box center [204, 43] width 24 height 8
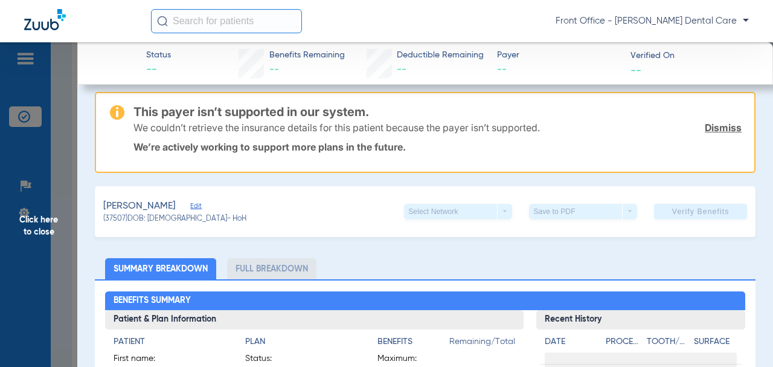
scroll to position [121, 0]
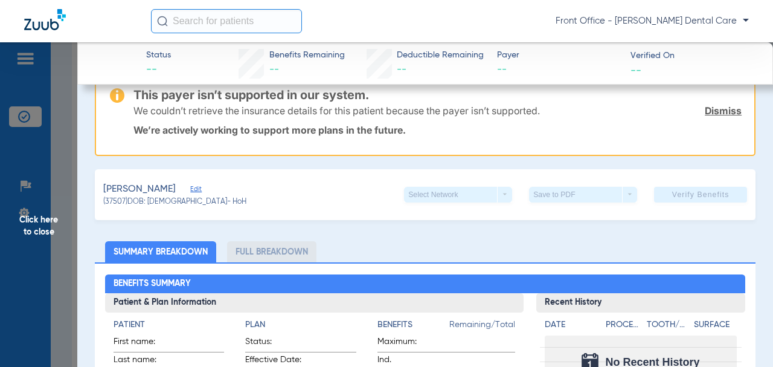
click at [48, 231] on span "Click here to close" at bounding box center [38, 225] width 77 height 367
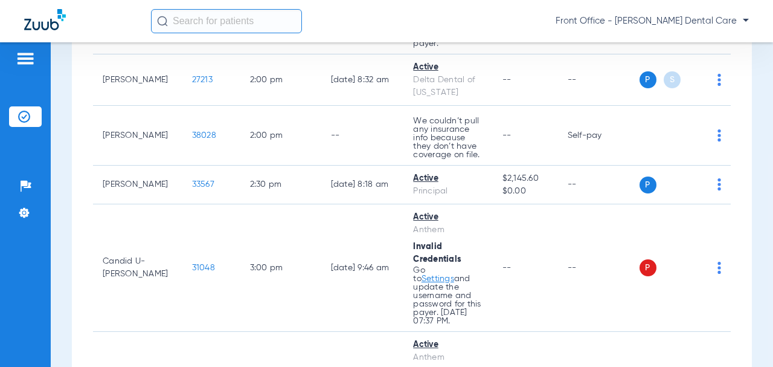
scroll to position [3503, 0]
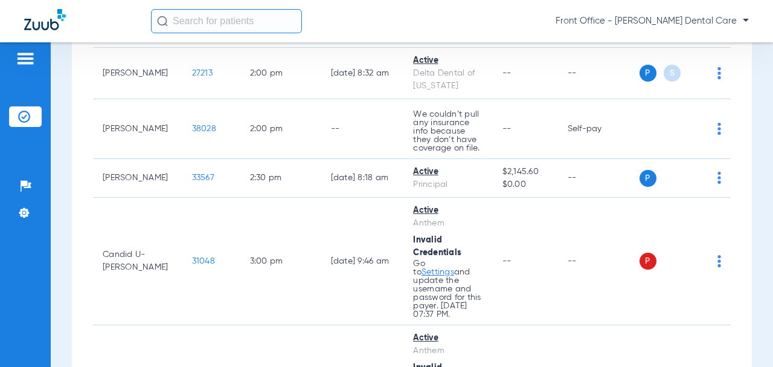
click at [192, 77] on span "27213" at bounding box center [202, 73] width 21 height 8
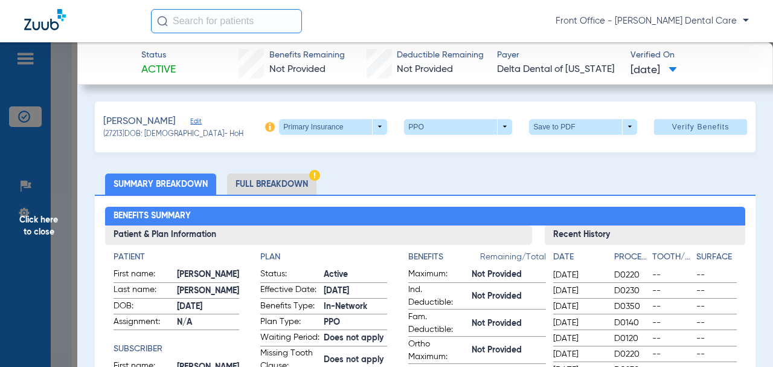
click at [371, 129] on span at bounding box center [333, 127] width 108 height 16
click at [339, 172] on span "Secondary Insurance" at bounding box center [321, 174] width 80 height 8
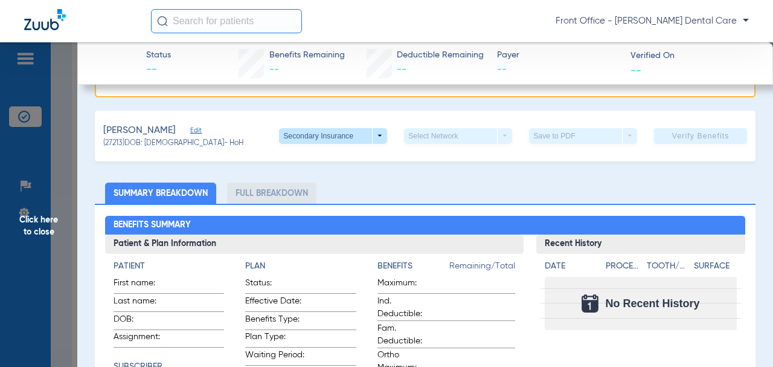
scroll to position [181, 0]
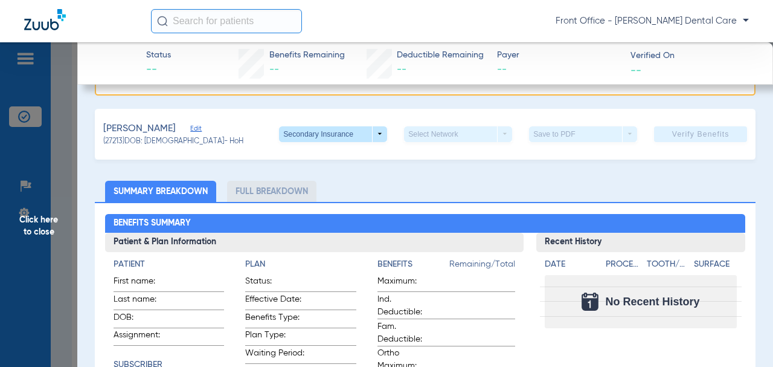
click at [201, 129] on span "Edit" at bounding box center [195, 129] width 11 height 11
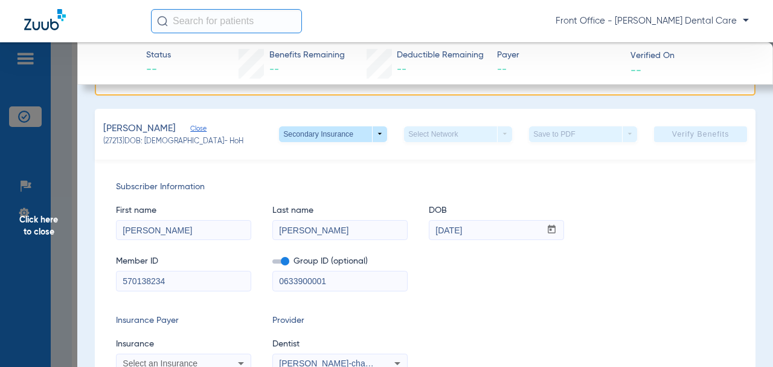
click at [291, 228] on input "[PERSON_NAME]" at bounding box center [340, 229] width 134 height 19
type input "[PERSON_NAME]"
drag, startPoint x: 330, startPoint y: 282, endPoint x: 292, endPoint y: 280, distance: 37.5
click at [268, 280] on div "Member ID 570138234 Group ID (optional) 0633900001" at bounding box center [425, 267] width 618 height 47
paste input "-"
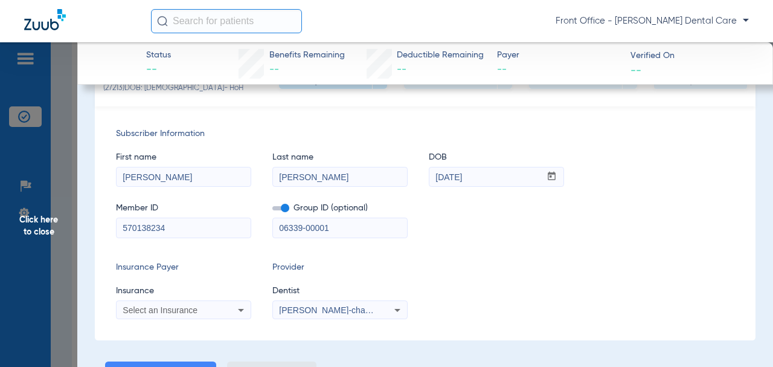
scroll to position [242, 0]
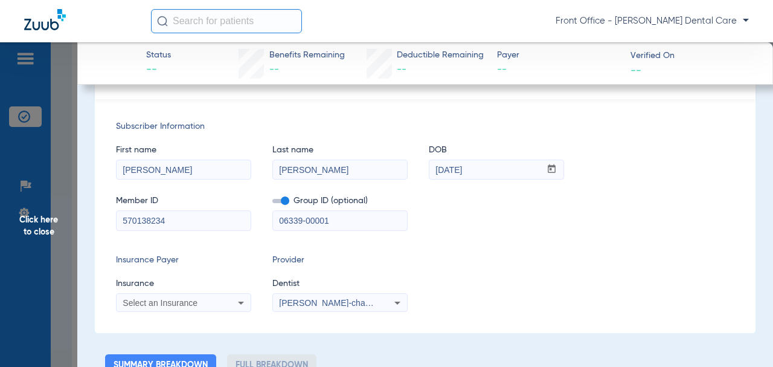
type input "06339-00001"
drag, startPoint x: 171, startPoint y: 223, endPoint x: 120, endPoint y: 222, distance: 50.7
click at [103, 223] on div "Subscriber Information First name [PERSON_NAME] Last name [PERSON_NAME] mm / dd…" at bounding box center [425, 216] width 661 height 234
paste input "362732102401"
type input "362732102401"
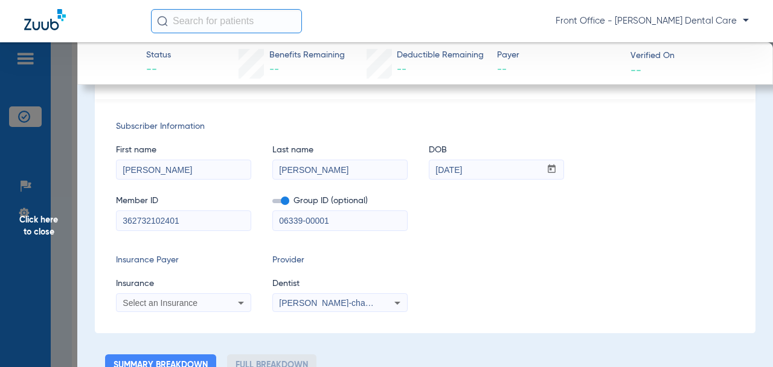
click at [222, 302] on div "Select an Insurance" at bounding box center [184, 302] width 134 height 14
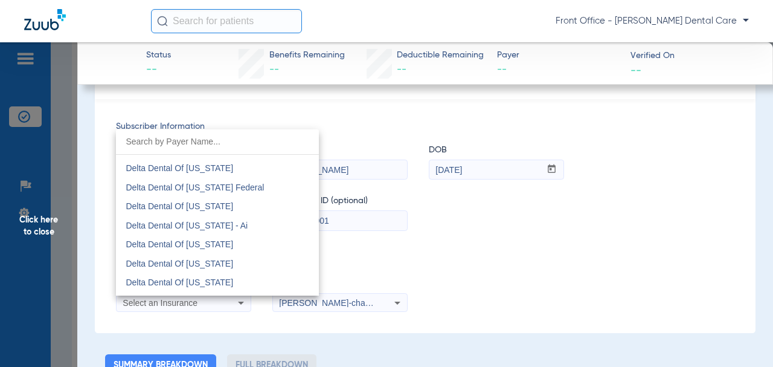
scroll to position [2295, 0]
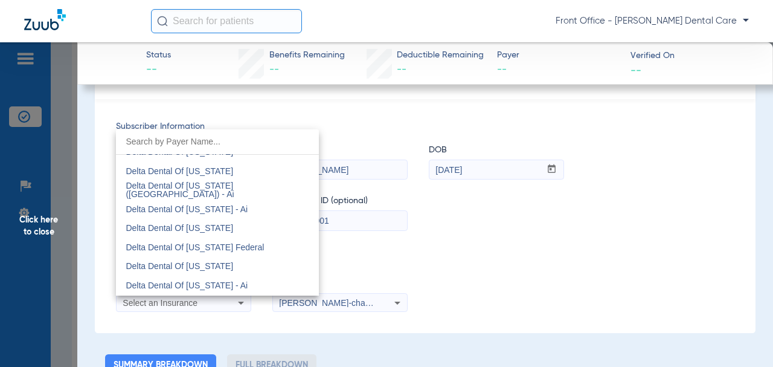
click at [207, 229] on span "Delta Dental Of [US_STATE]" at bounding box center [180, 228] width 108 height 10
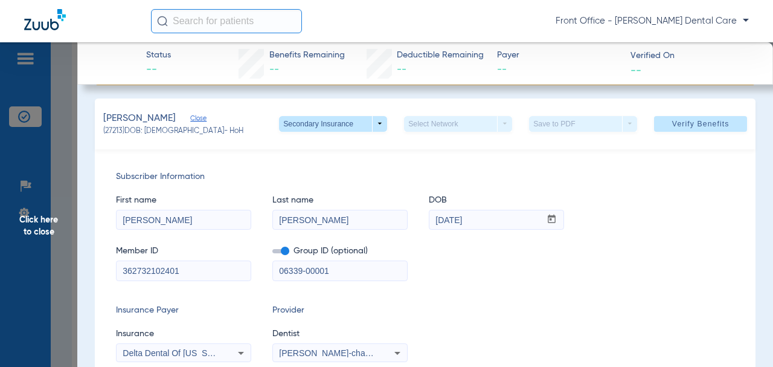
scroll to position [87, 0]
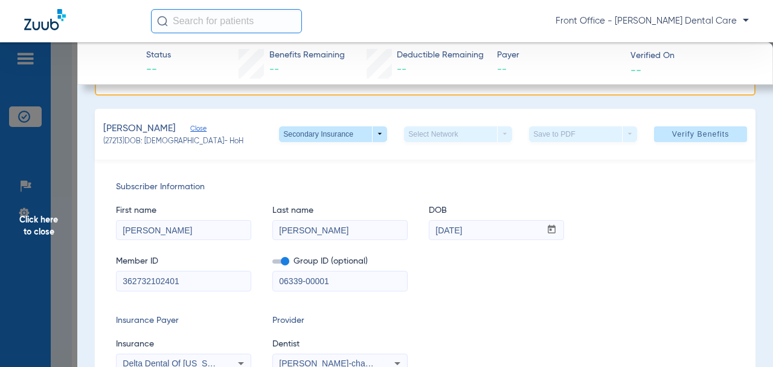
click at [656, 129] on span at bounding box center [700, 134] width 93 height 29
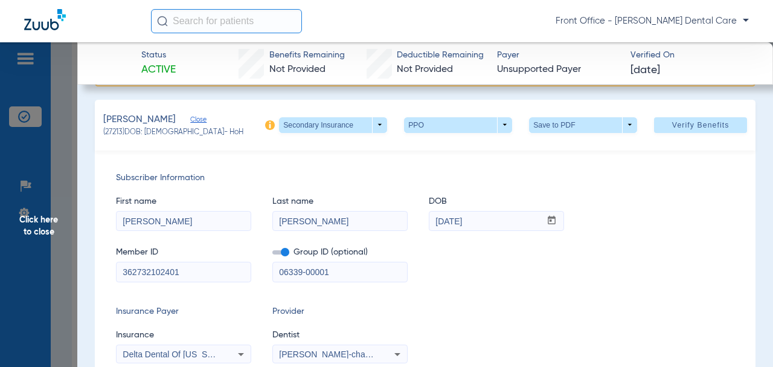
scroll to position [121, 0]
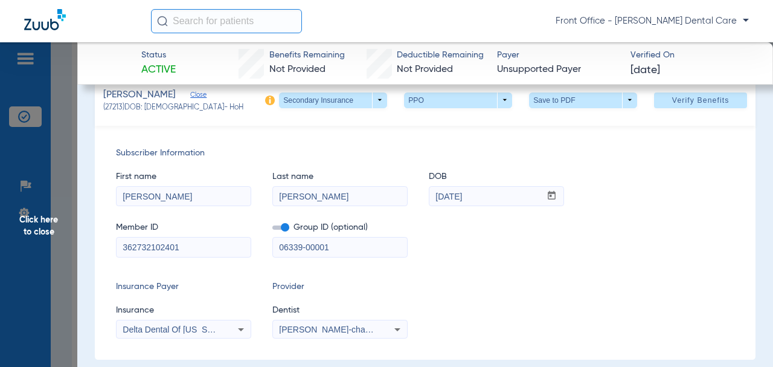
drag, startPoint x: 351, startPoint y: 250, endPoint x: 274, endPoint y: 247, distance: 77.4
click at [274, 247] on input "06339-00001" at bounding box center [340, 246] width 134 height 19
drag, startPoint x: 301, startPoint y: 247, endPoint x: 586, endPoint y: 181, distance: 293.3
click at [586, 181] on div "First name [PERSON_NAME] Last name [PERSON_NAME] mm / dd / yyyy [DATE]" at bounding box center [425, 182] width 618 height 47
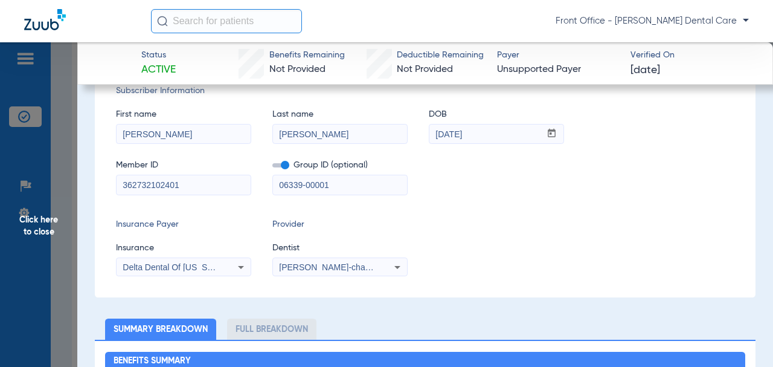
scroll to position [181, 0]
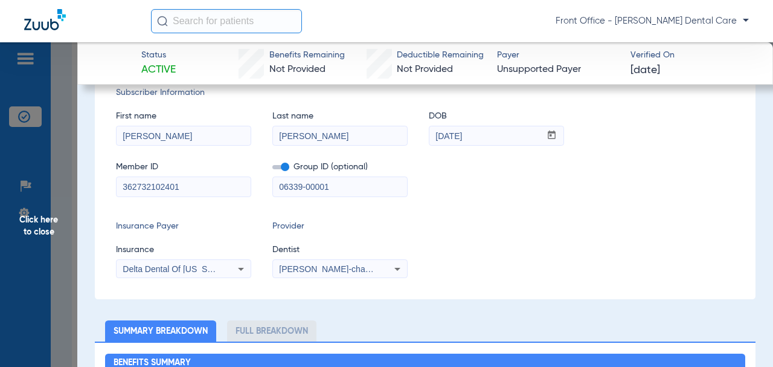
drag, startPoint x: 321, startPoint y: 190, endPoint x: 262, endPoint y: 189, distance: 58.6
click at [262, 189] on div "Member ID 362732102401 Group ID (optional) 06339-00001" at bounding box center [425, 173] width 618 height 47
paste input "5454-00290"
type input "05454-00290"
drag, startPoint x: 161, startPoint y: 191, endPoint x: 114, endPoint y: 188, distance: 46.6
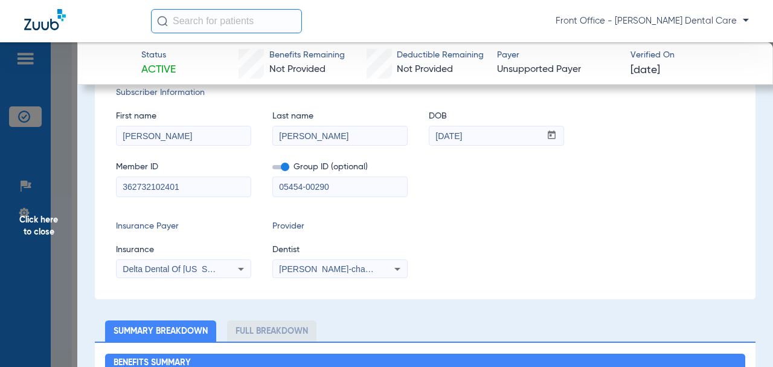
click at [114, 188] on div "Subscriber Information First name [PERSON_NAME] Last name [PERSON_NAME] mm / dd…" at bounding box center [425, 182] width 661 height 234
paste input "111671839804"
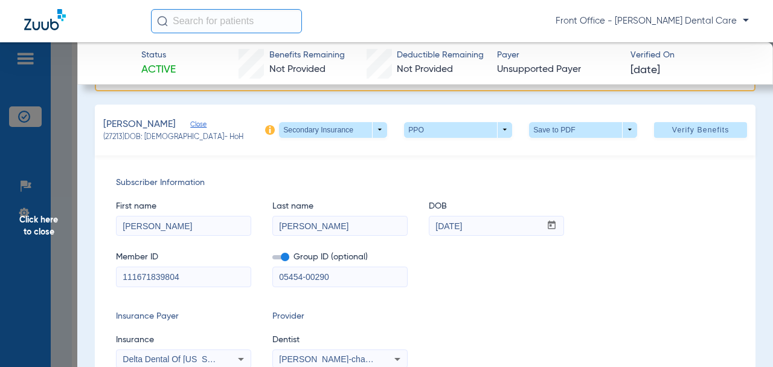
scroll to position [60, 0]
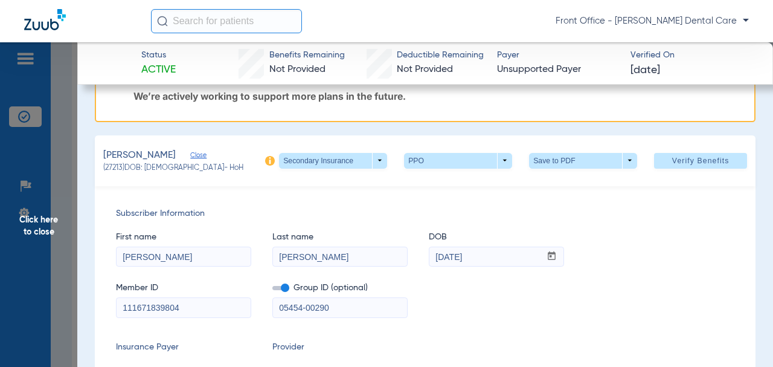
type input "111671839804"
click at [672, 158] on span "Verify Benefits" at bounding box center [700, 161] width 57 height 10
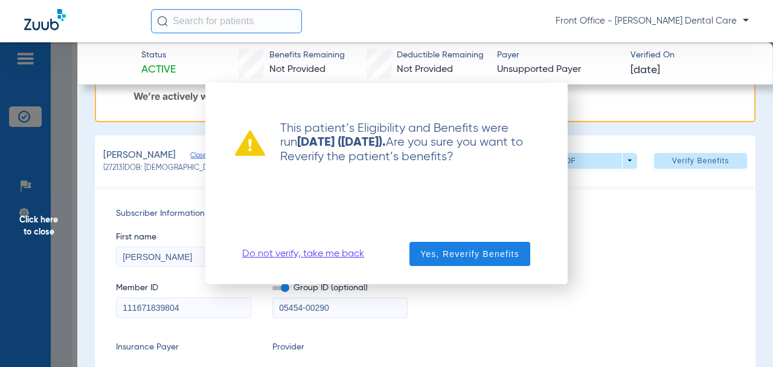
click at [478, 246] on span "button" at bounding box center [469, 253] width 121 height 29
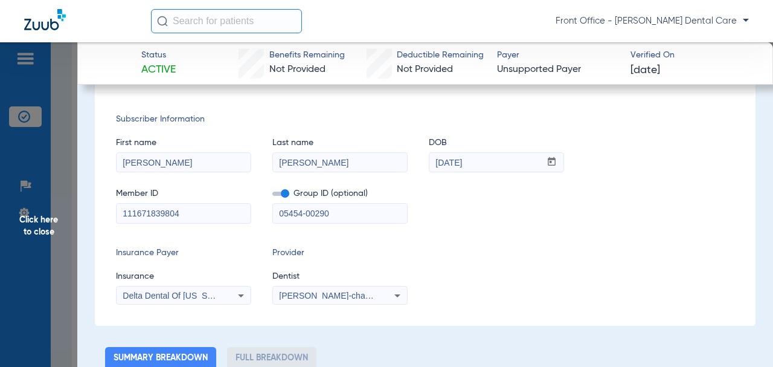
scroll to position [0, 0]
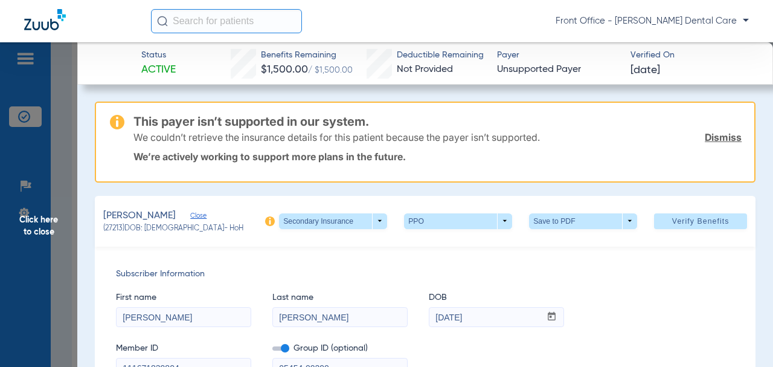
click at [28, 231] on span "Click here to close" at bounding box center [38, 225] width 77 height 367
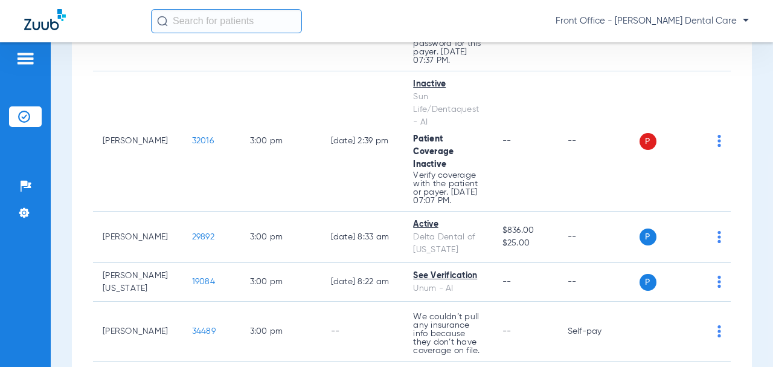
scroll to position [3926, 0]
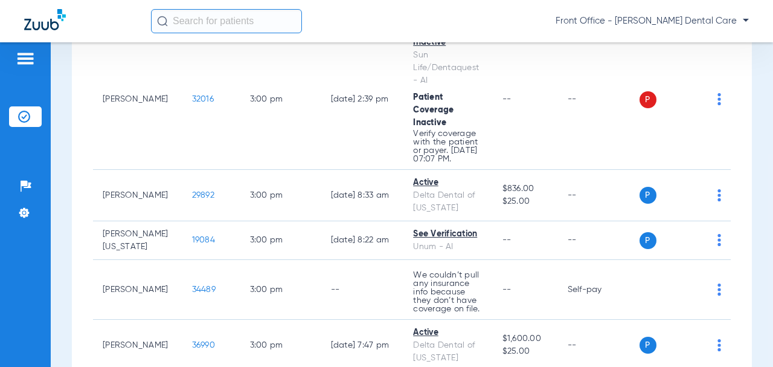
click at [192, 103] on span "32016" at bounding box center [203, 99] width 22 height 8
